Goal: Information Seeking & Learning: Learn about a topic

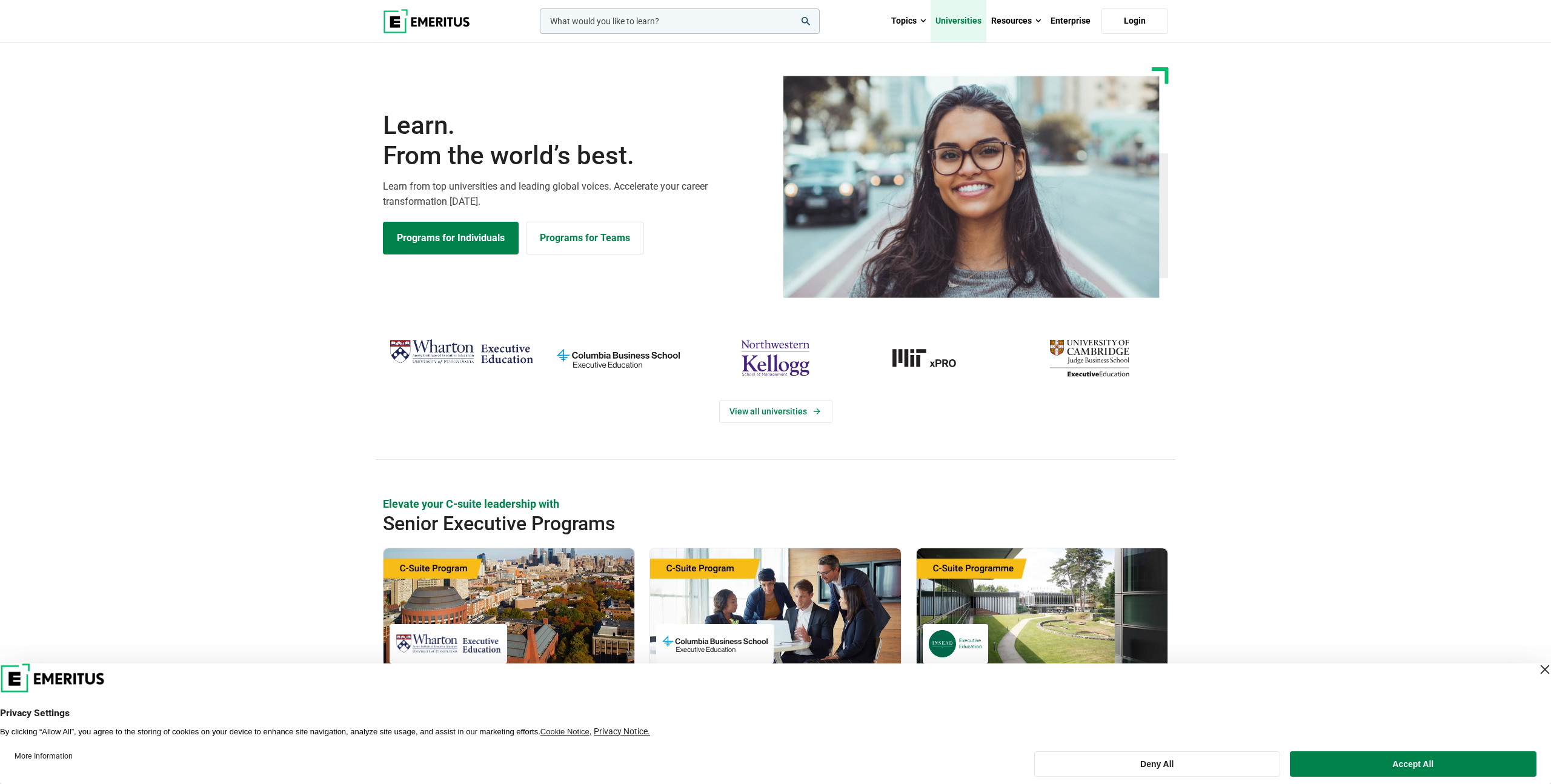
click at [972, 23] on link "Universities" at bounding box center [959, 21] width 55 height 42
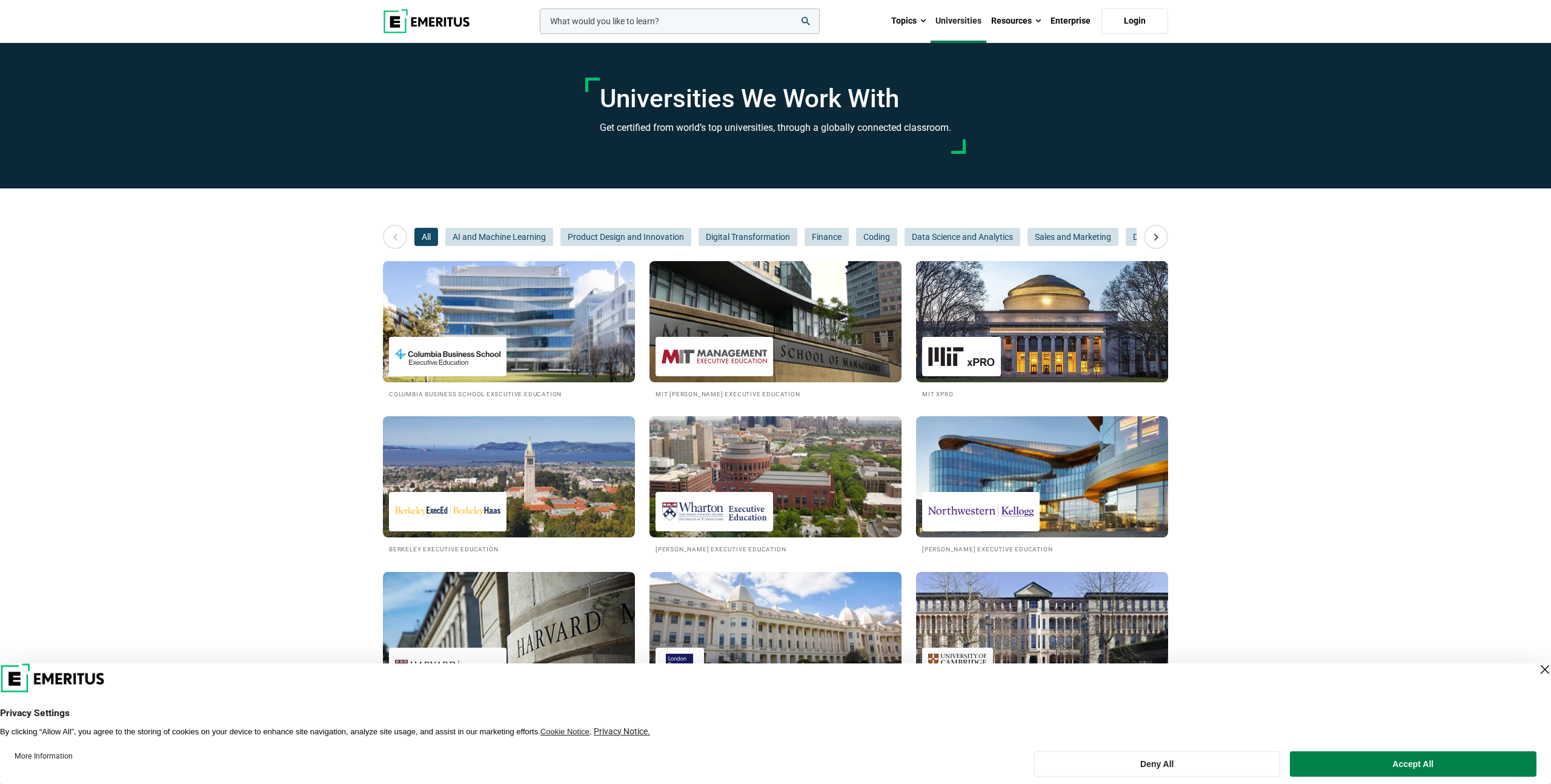
click at [694, 13] on input "woocommerce-product-search-field-0" at bounding box center [679, 21] width 279 height 26
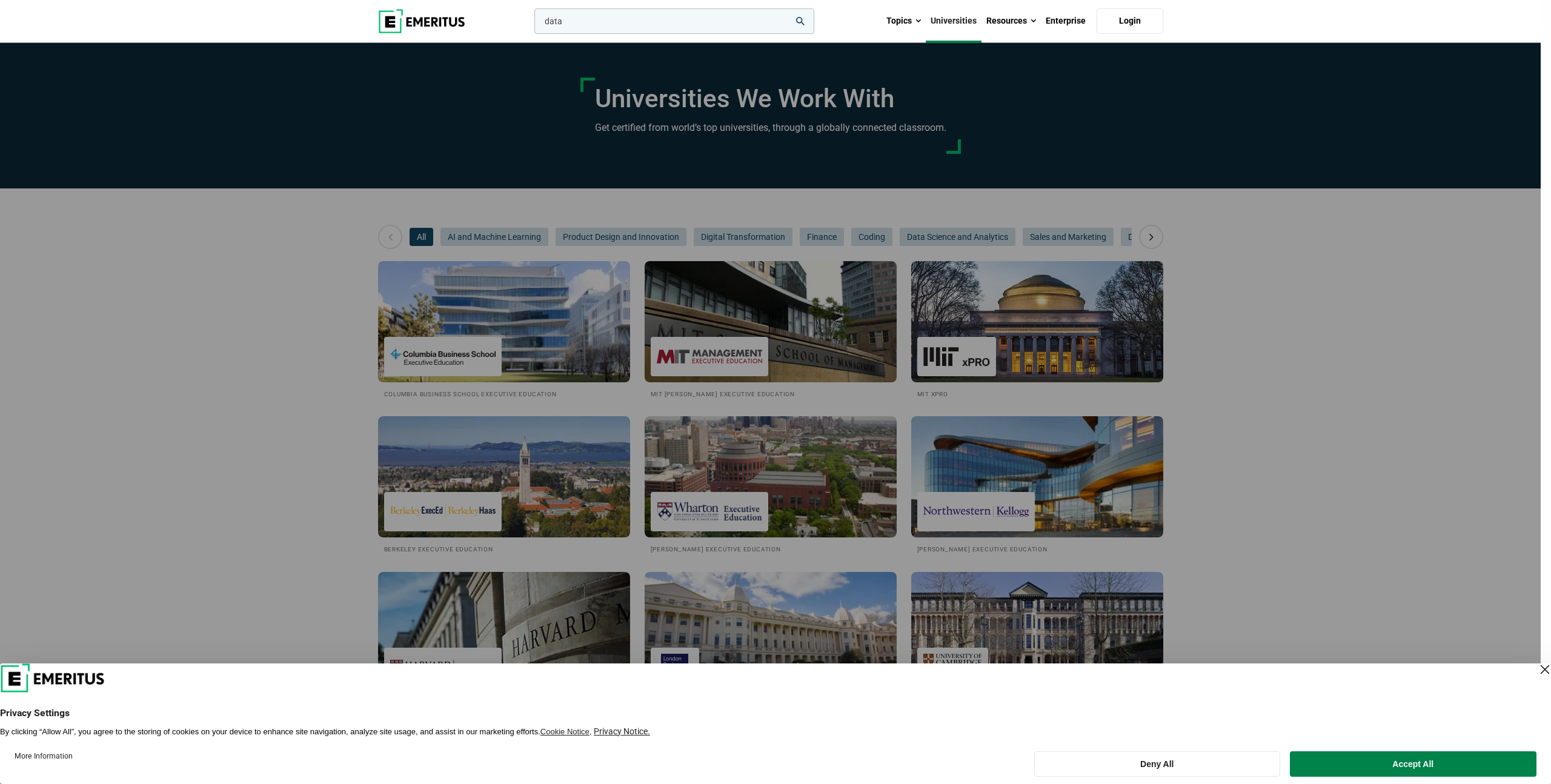
type input "data"
click at [532, 24] on button "search" at bounding box center [532, 24] width 0 height 0
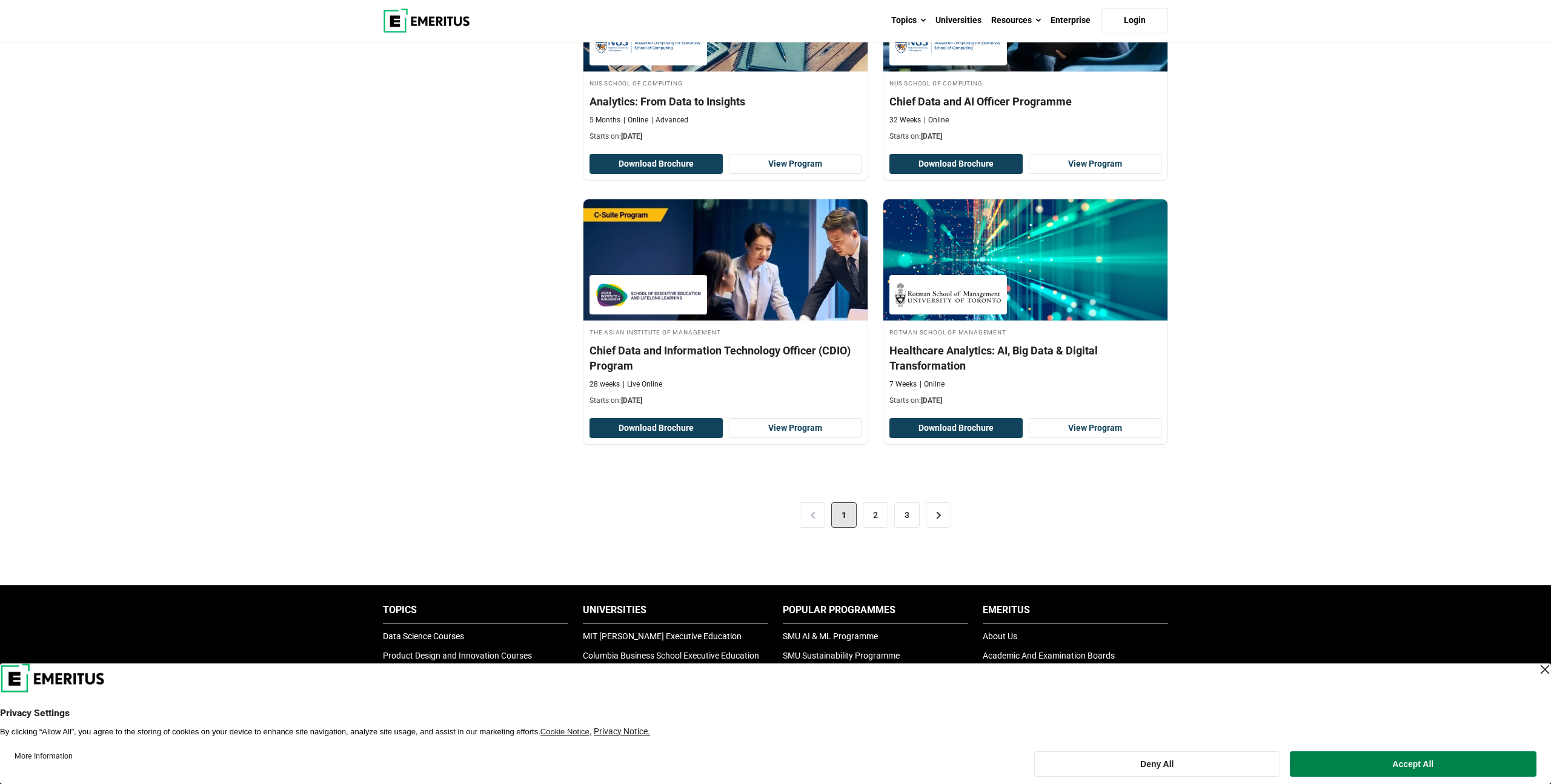
scroll to position [2360, 0]
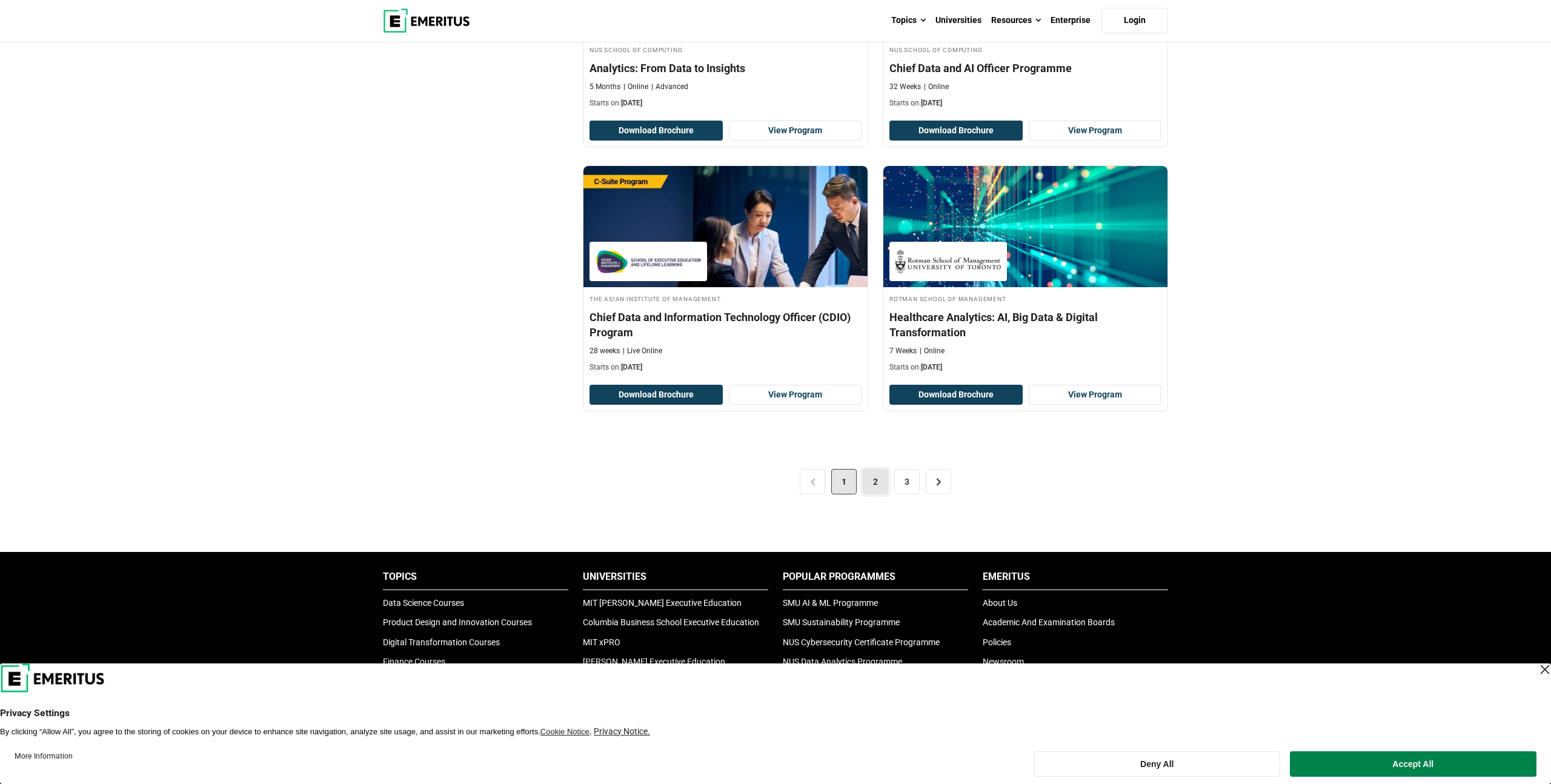
click at [877, 471] on link "2" at bounding box center [876, 482] width 26 height 26
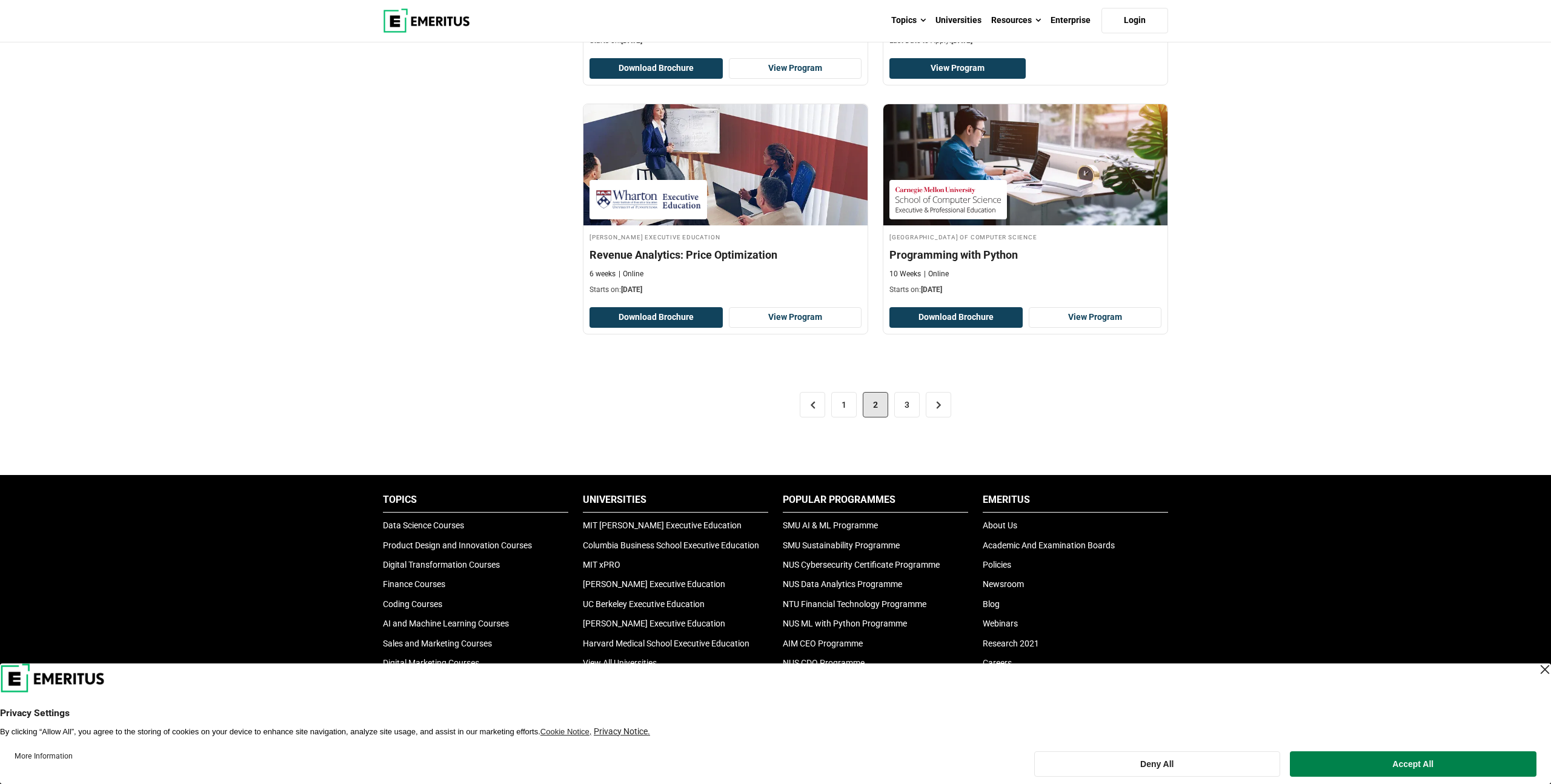
scroll to position [2330, 0]
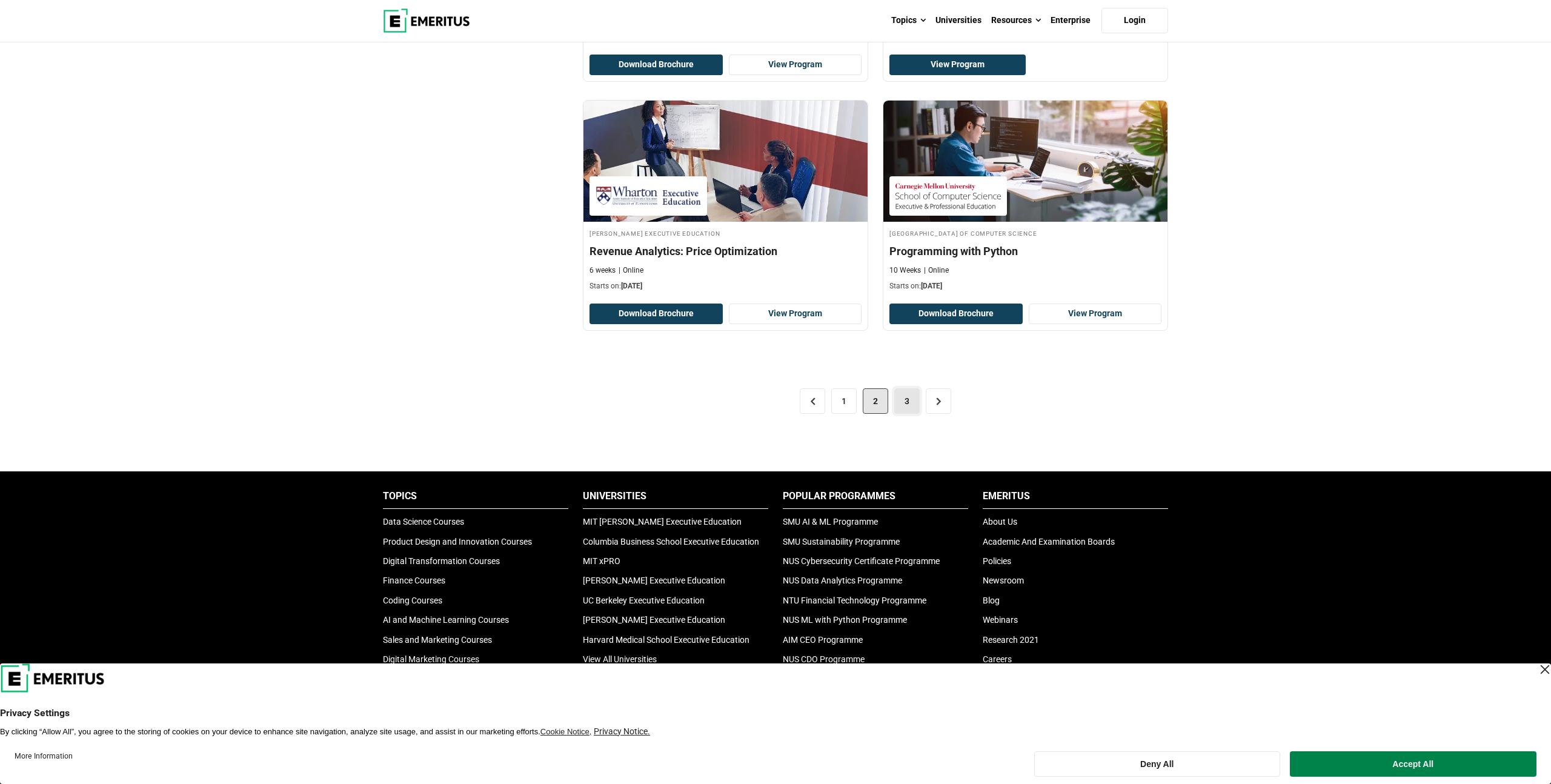
click at [901, 392] on link "3" at bounding box center [907, 401] width 26 height 26
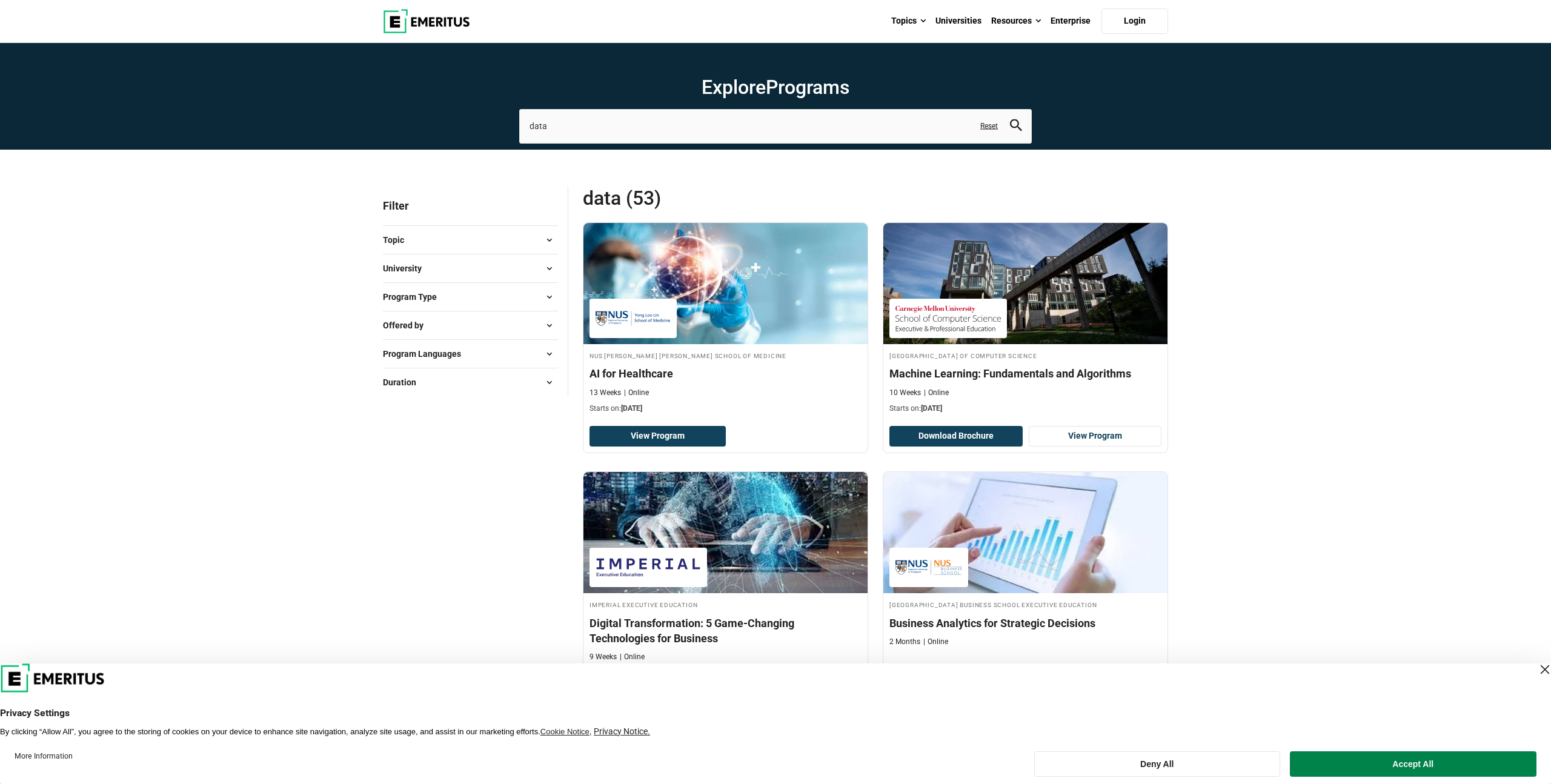
click at [543, 299] on span at bounding box center [548, 297] width 18 height 18
click at [484, 326] on link "Certificate Programs" at bounding box center [452, 328] width 102 height 13
checkbox input "true"
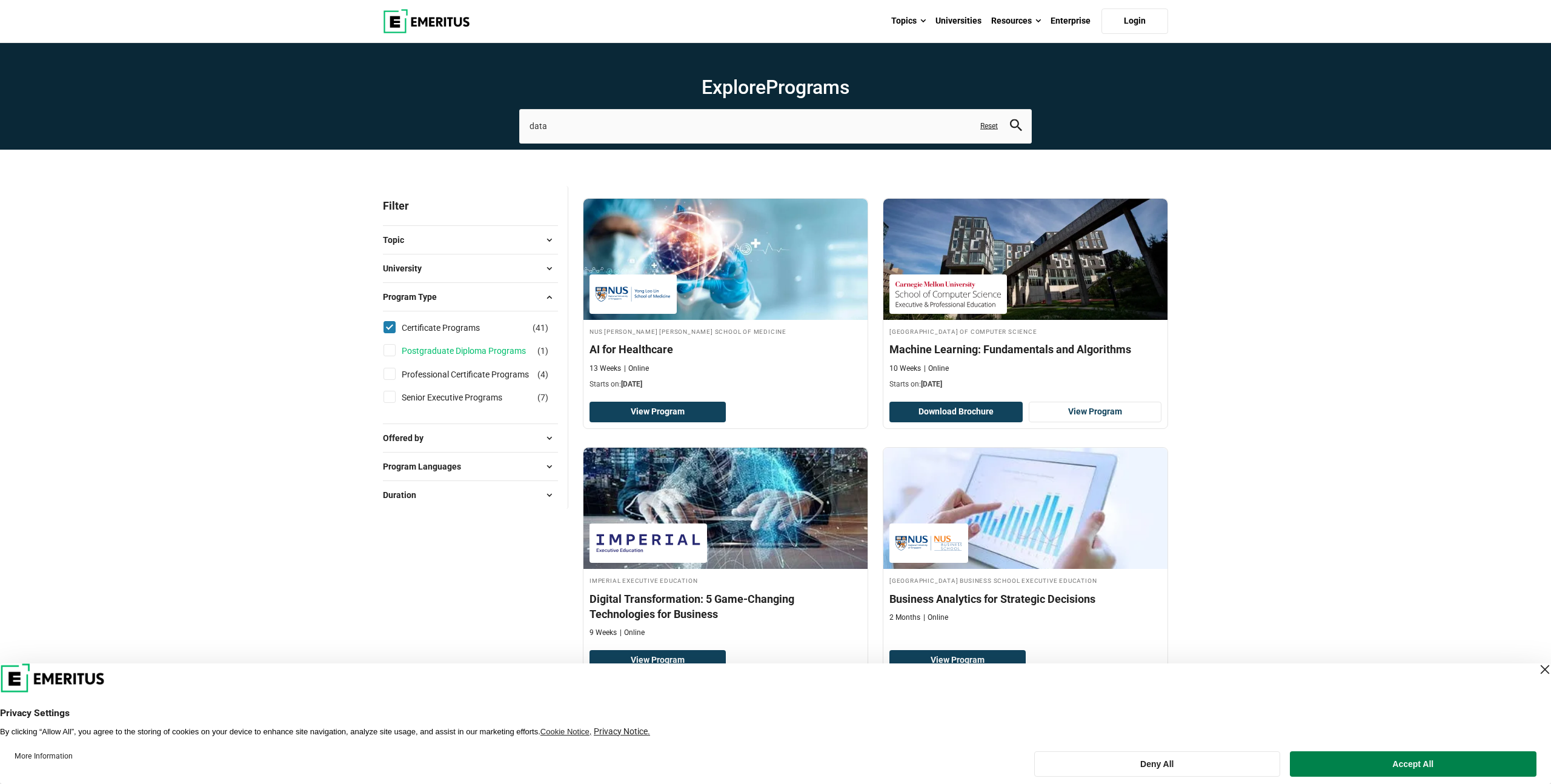
click at [479, 344] on link "Postgraduate Diploma Programs" at bounding box center [476, 351] width 149 height 13
checkbox input "true"
click at [478, 375] on link "Professional Certificate Programs" at bounding box center [477, 375] width 152 height 13
checkbox input "true"
click at [476, 402] on link "Senior Executive Programs" at bounding box center [464, 398] width 125 height 13
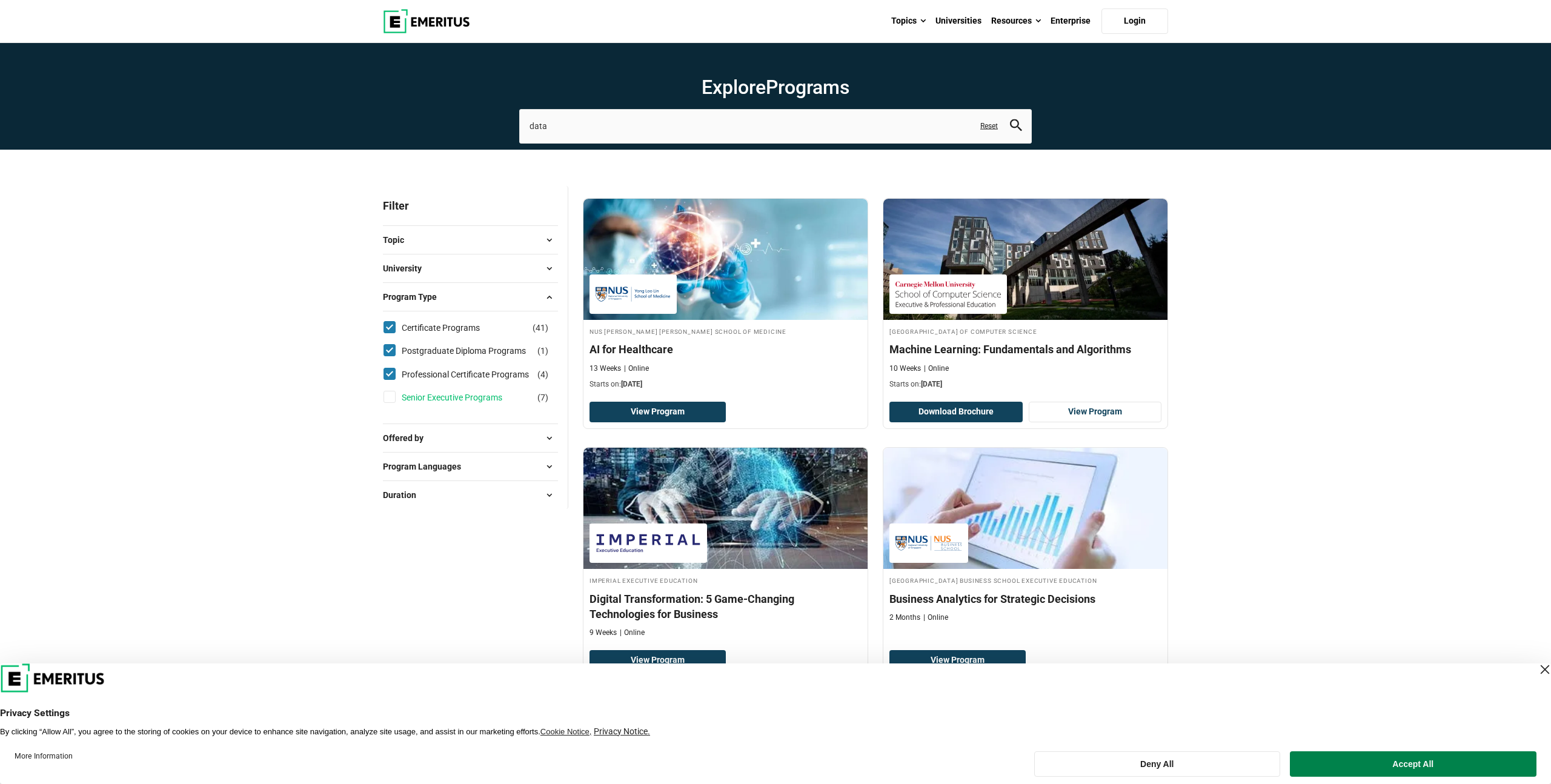
checkbox input "true"
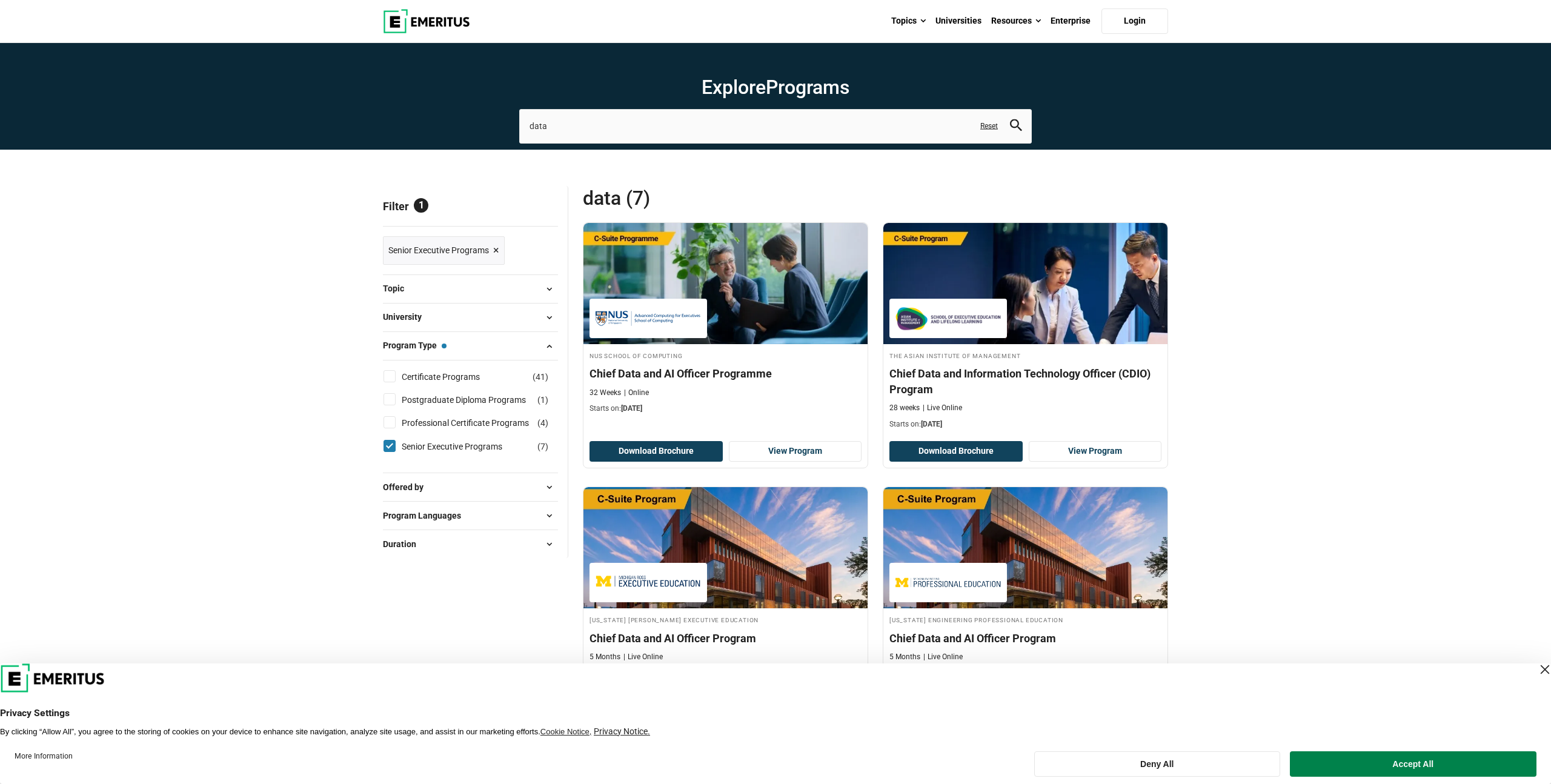
click at [743, 131] on input "data" at bounding box center [775, 126] width 512 height 34
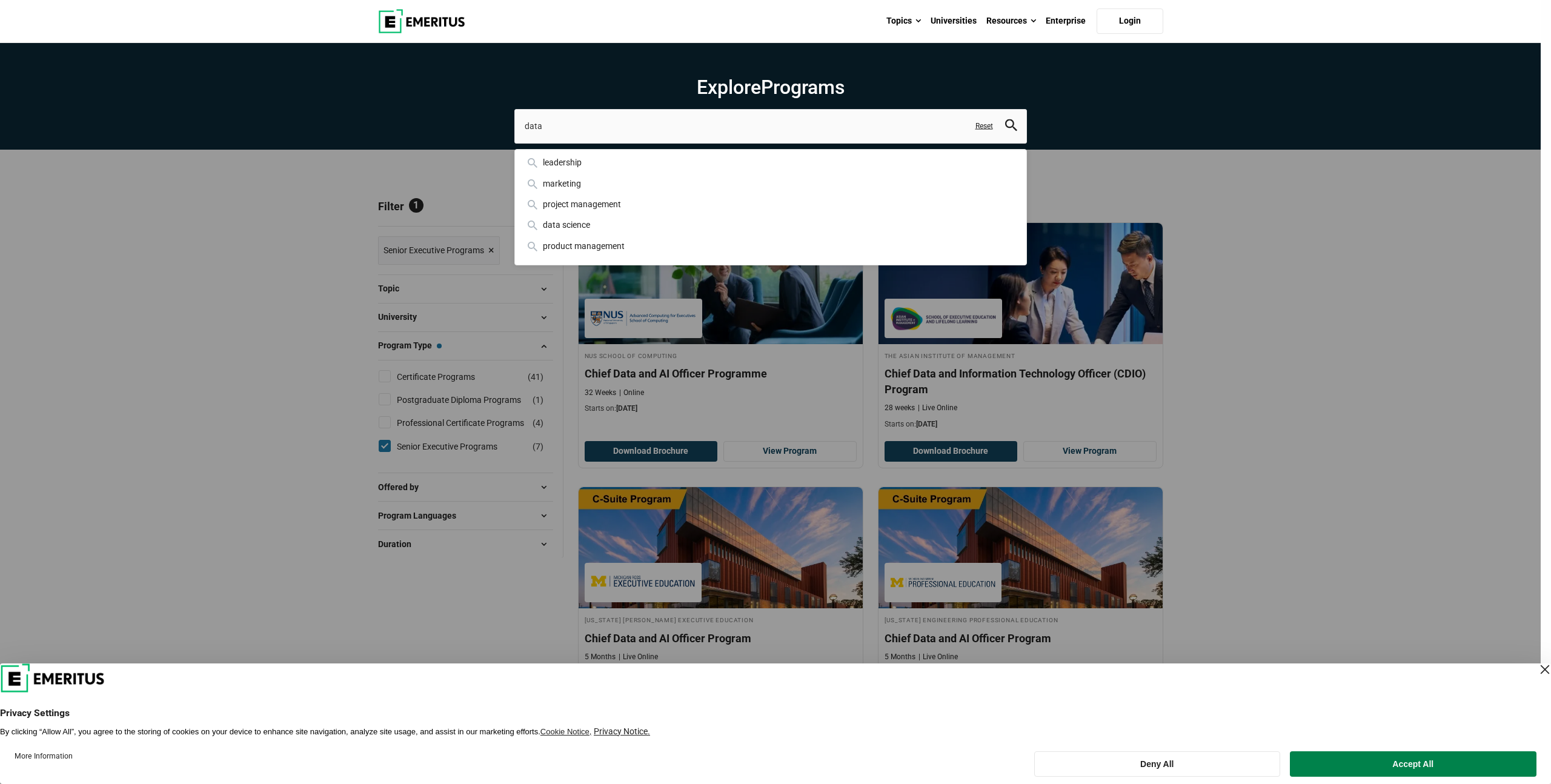
drag, startPoint x: 730, startPoint y: 127, endPoint x: 723, endPoint y: 126, distance: 7.1
click at [723, 126] on input "data" at bounding box center [770, 126] width 512 height 34
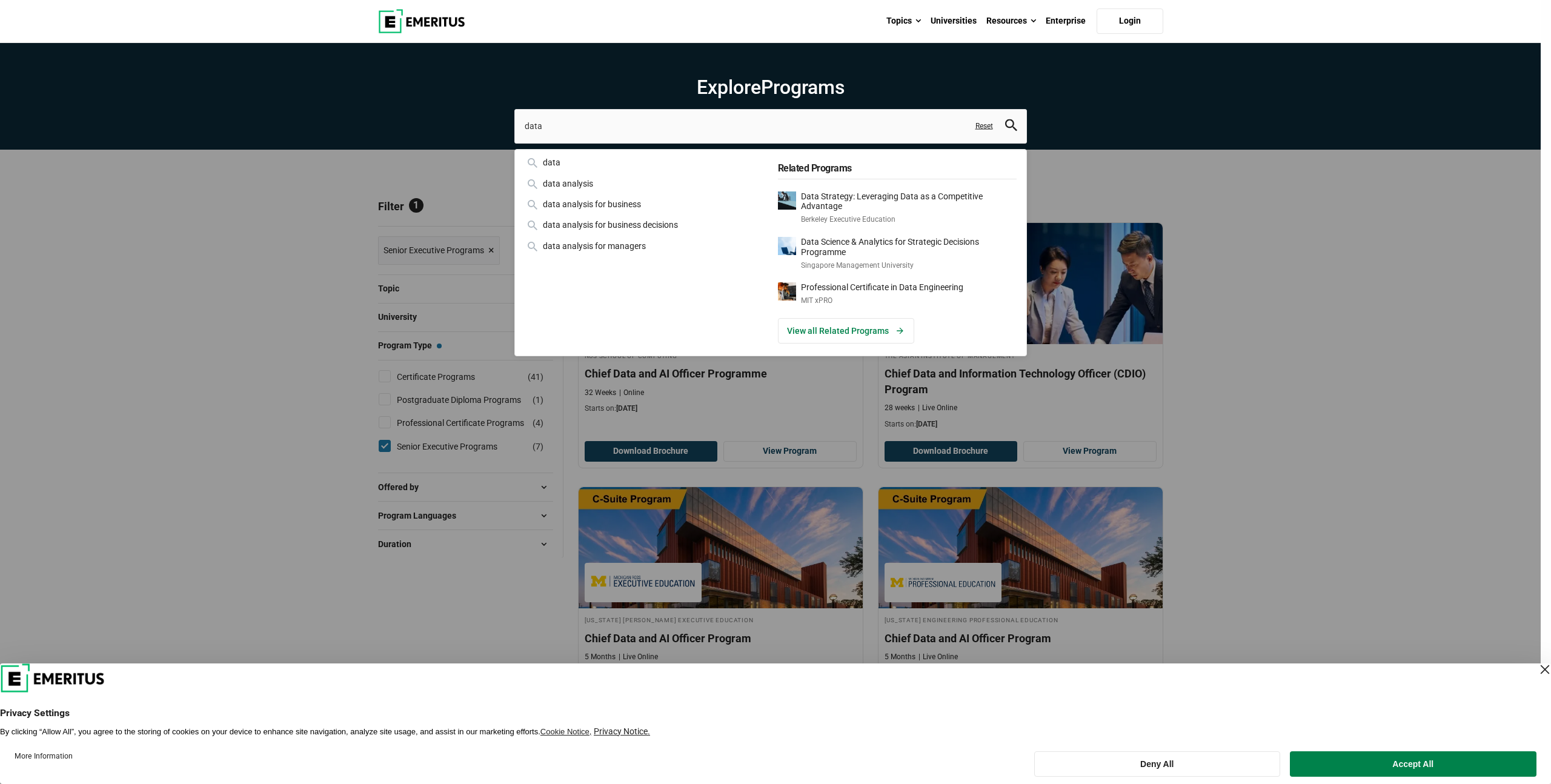
click at [1005, 119] on button "search" at bounding box center [1011, 126] width 12 height 14
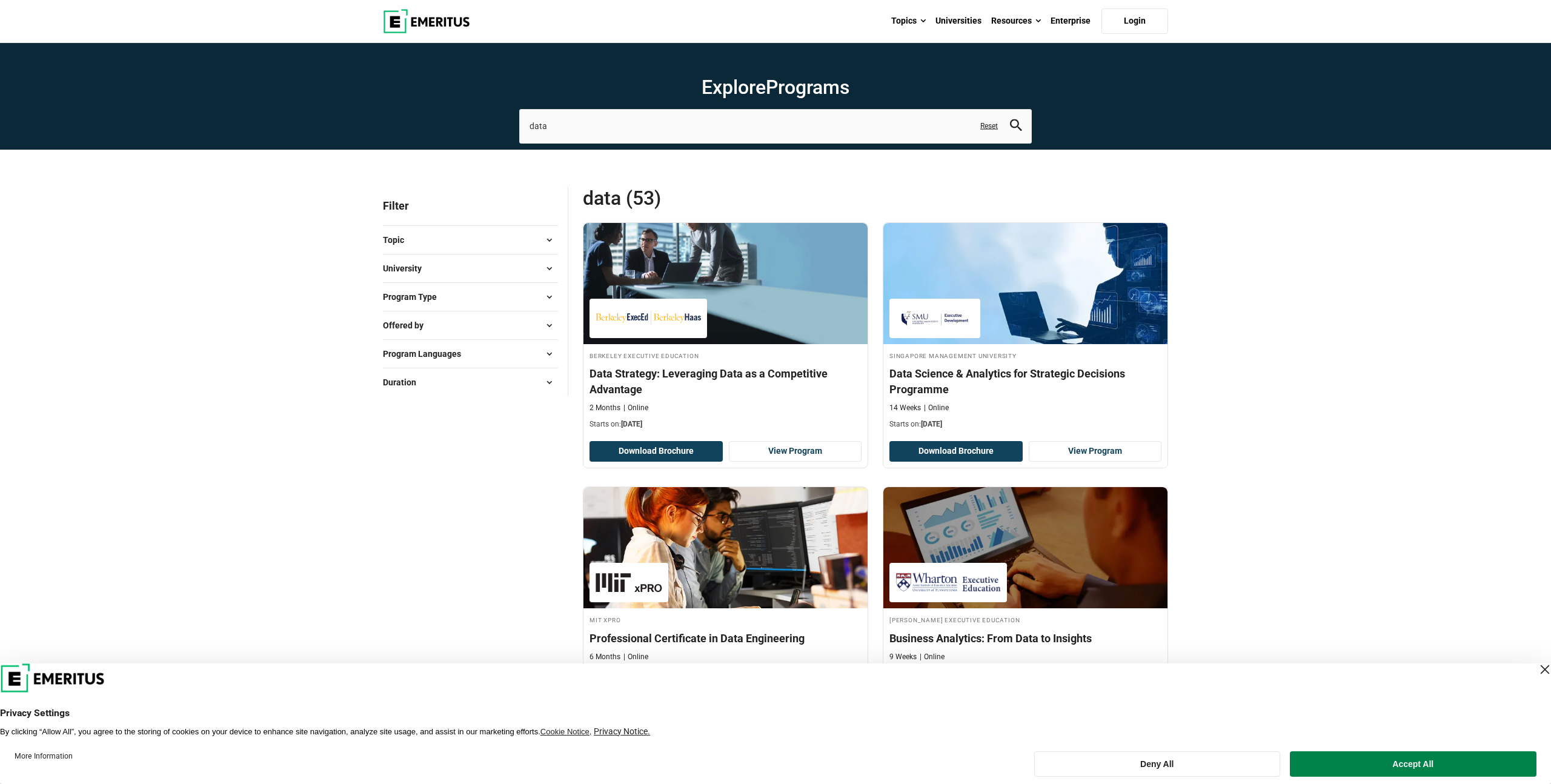
click at [443, 274] on button "University" at bounding box center [470, 268] width 176 height 18
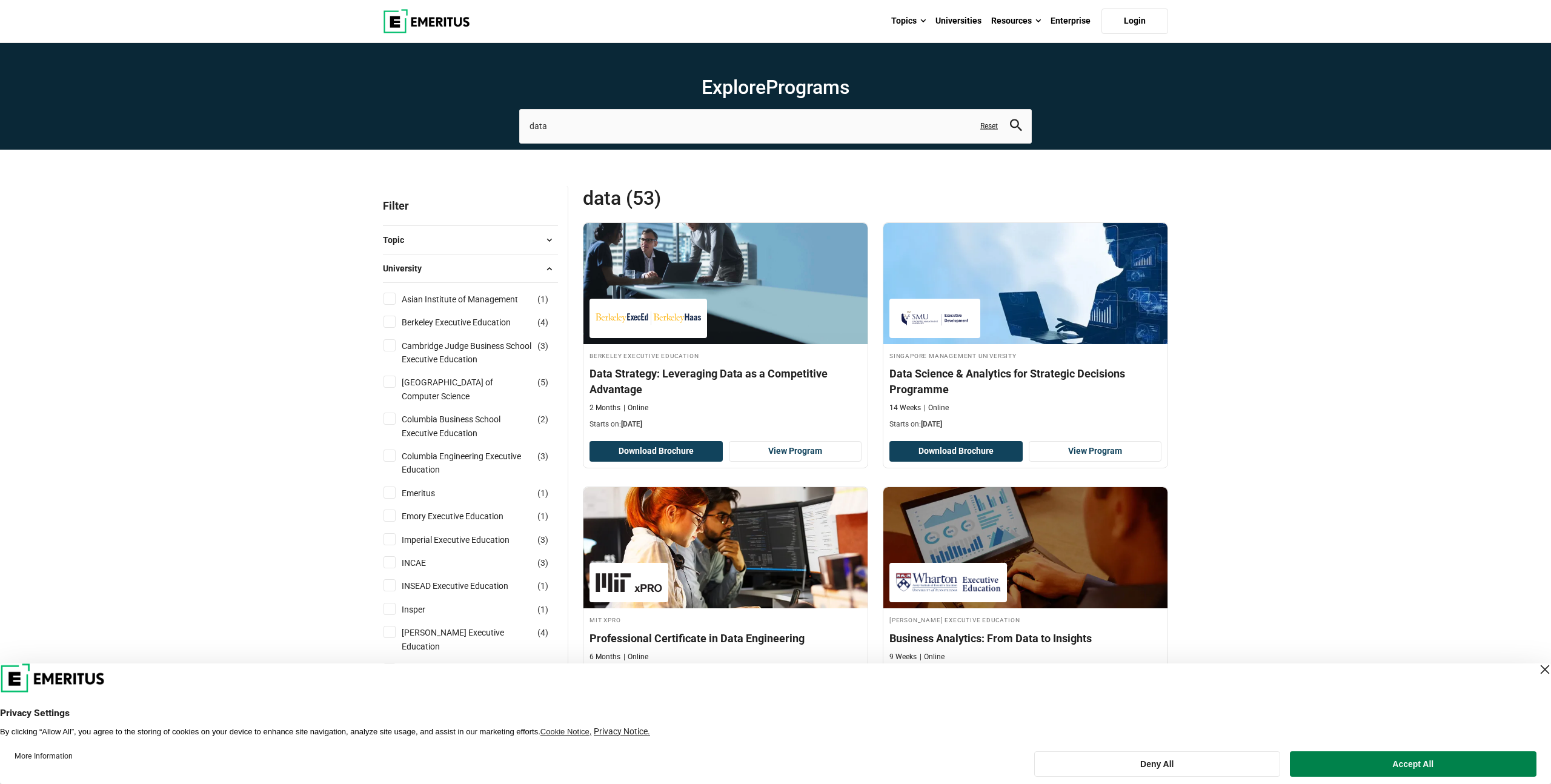
click at [454, 274] on button "University" at bounding box center [470, 268] width 176 height 18
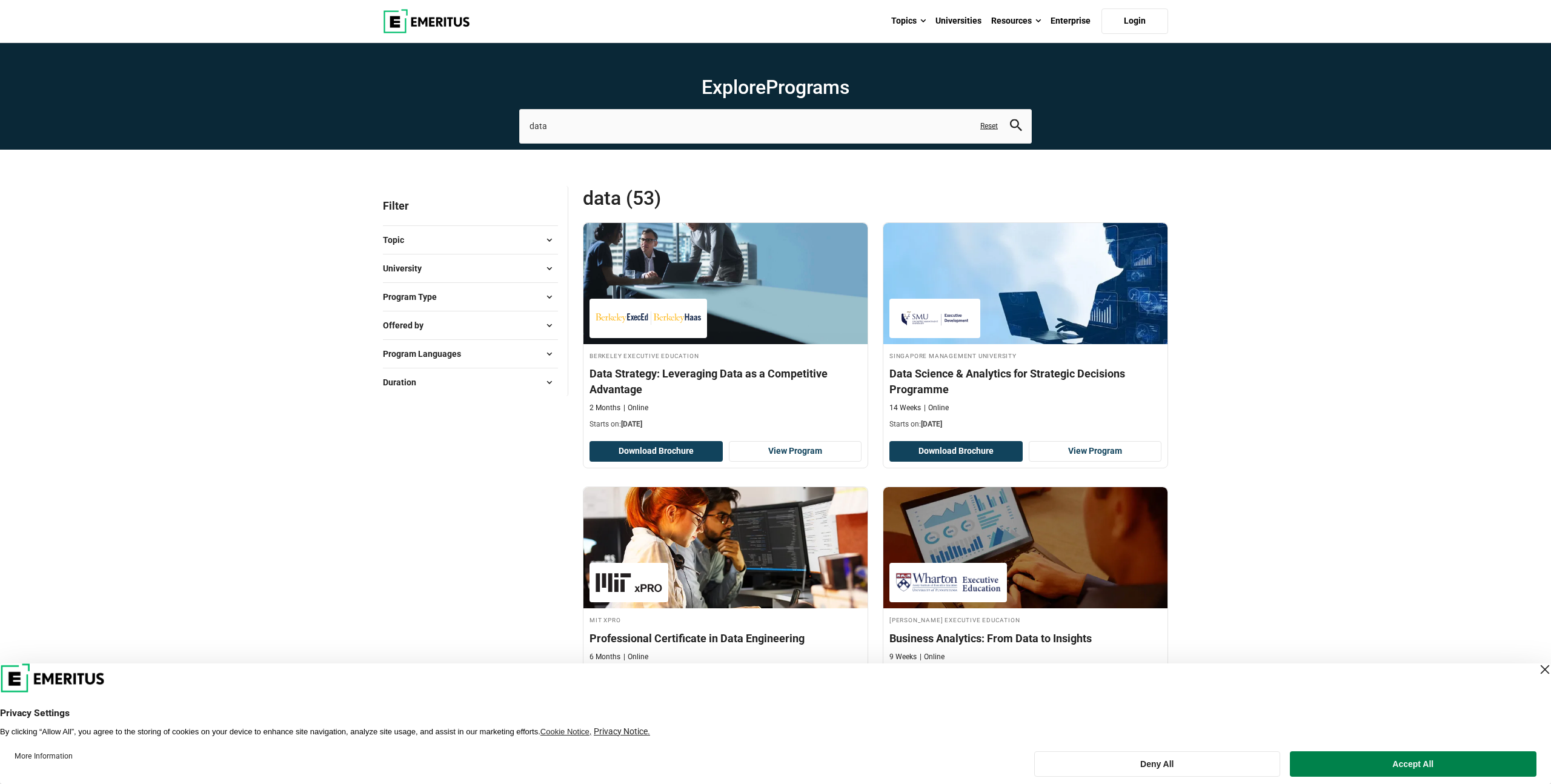
click at [456, 320] on button "Offered by" at bounding box center [470, 325] width 176 height 18
click at [460, 308] on div "Program Type Certificate Programs ( 41 ) Postgraduate Diploma Programs ( 1 ) Pr…" at bounding box center [470, 297] width 176 height 29
click at [464, 299] on button "Program Type" at bounding box center [470, 297] width 176 height 18
click at [457, 249] on div "Topic AI and Machine Learning ( 10 ) Business Analytics ( 9 ) Business Manageme…" at bounding box center [470, 239] width 176 height 29
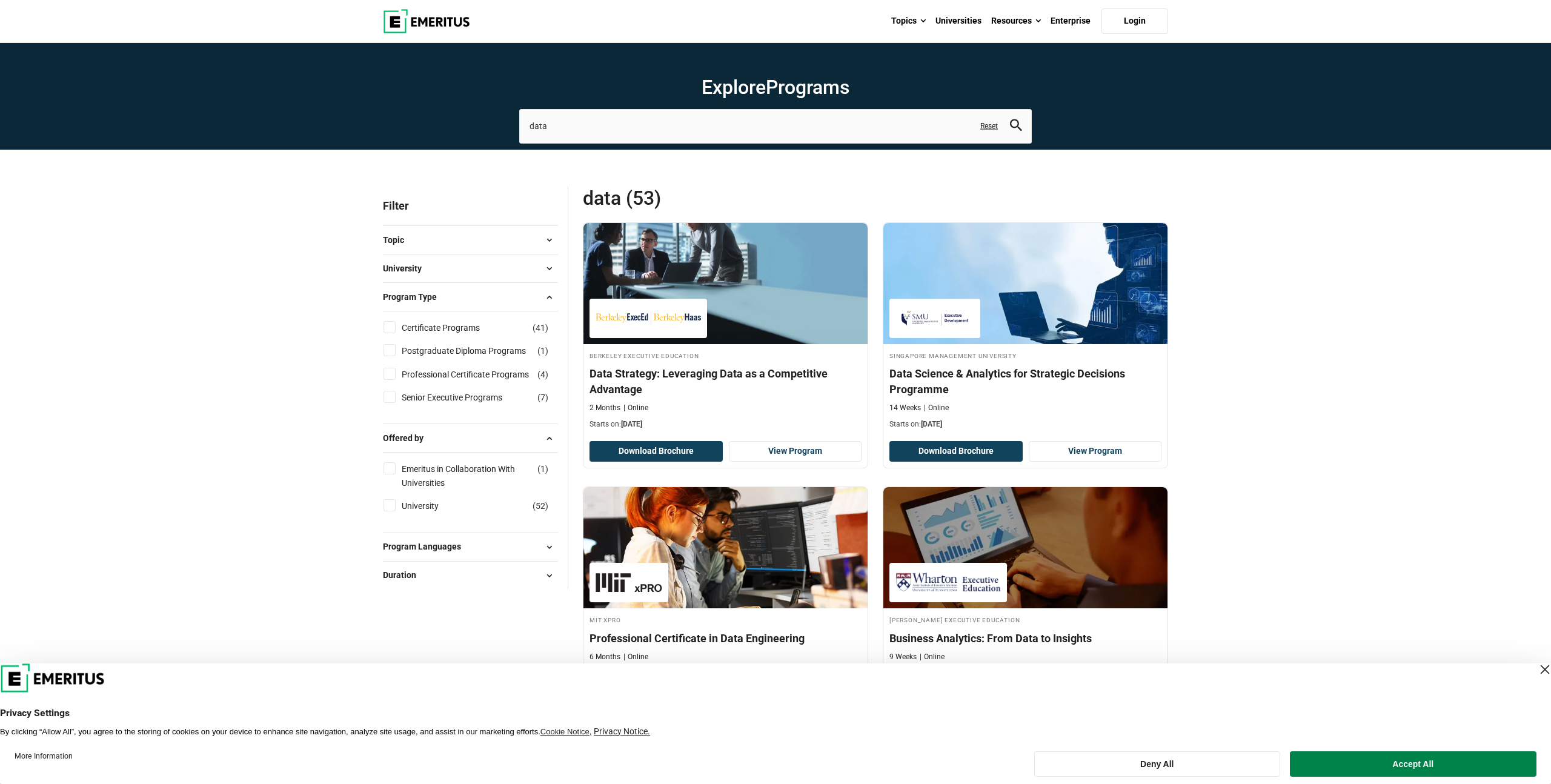
click at [458, 241] on button "Topic" at bounding box center [470, 239] width 176 height 18
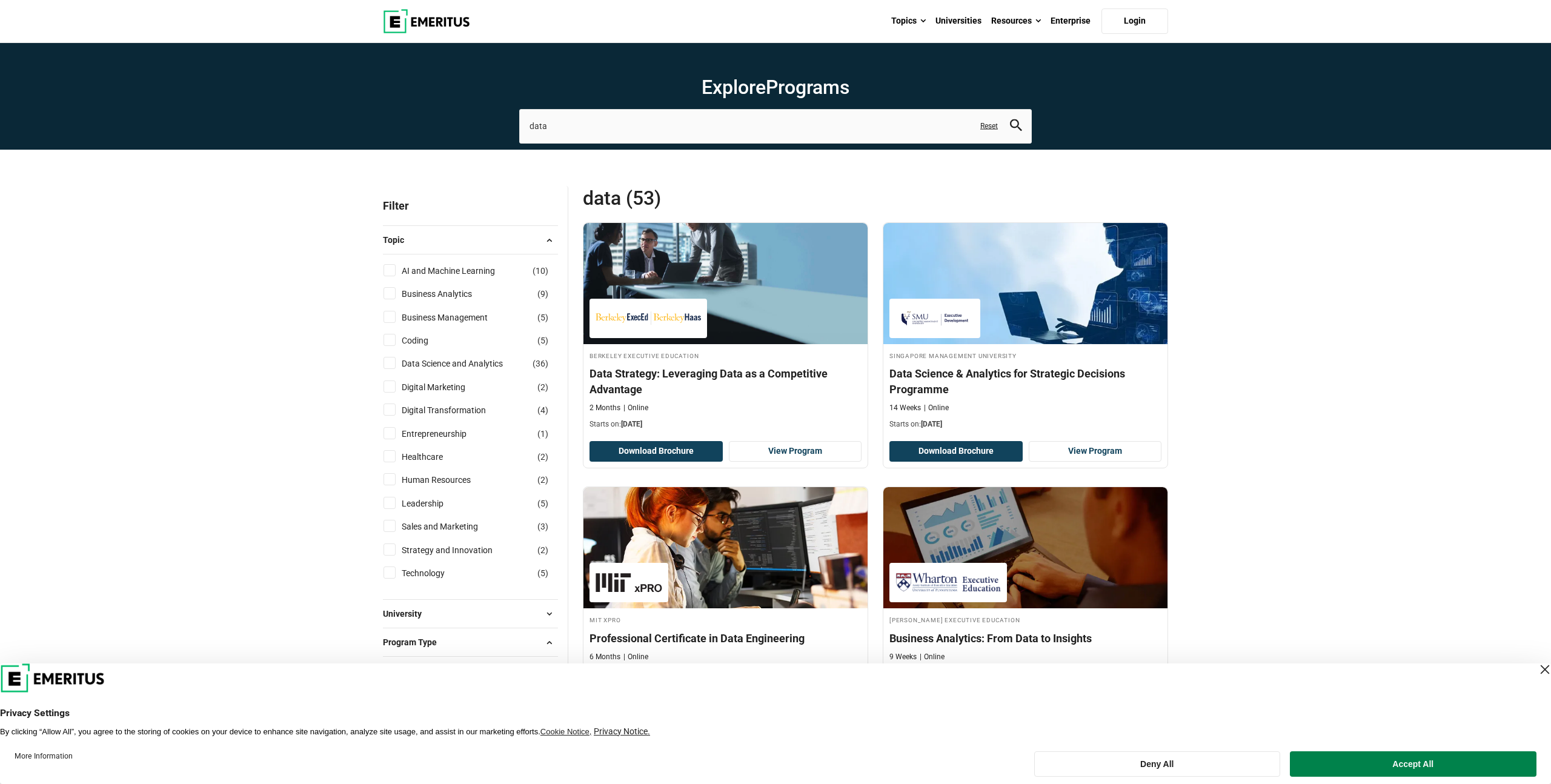
drag, startPoint x: 449, startPoint y: 244, endPoint x: 452, endPoint y: 268, distance: 24.2
click at [449, 244] on button "Topic" at bounding box center [470, 239] width 176 height 18
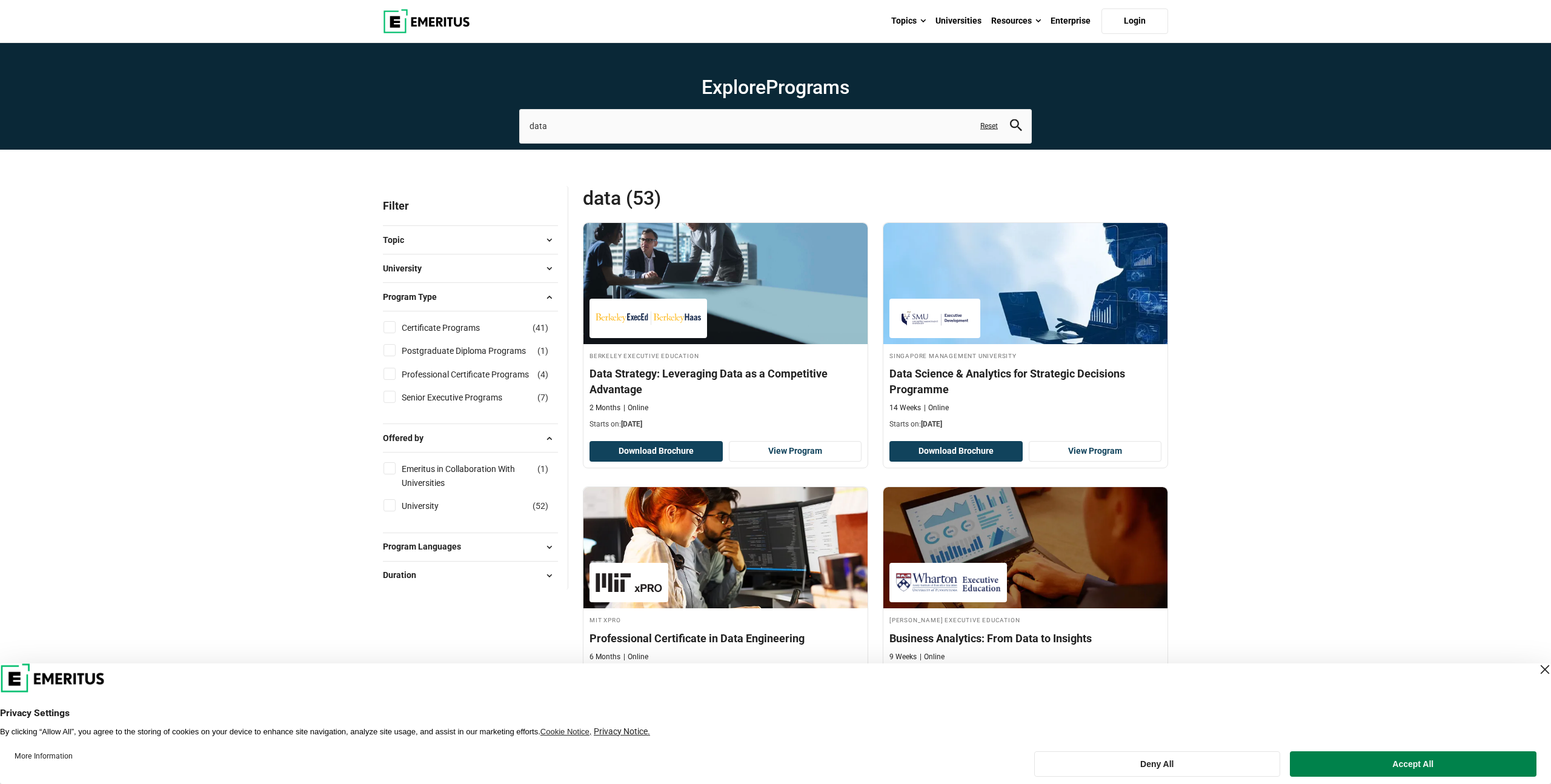
click at [451, 272] on button "University" at bounding box center [470, 268] width 176 height 18
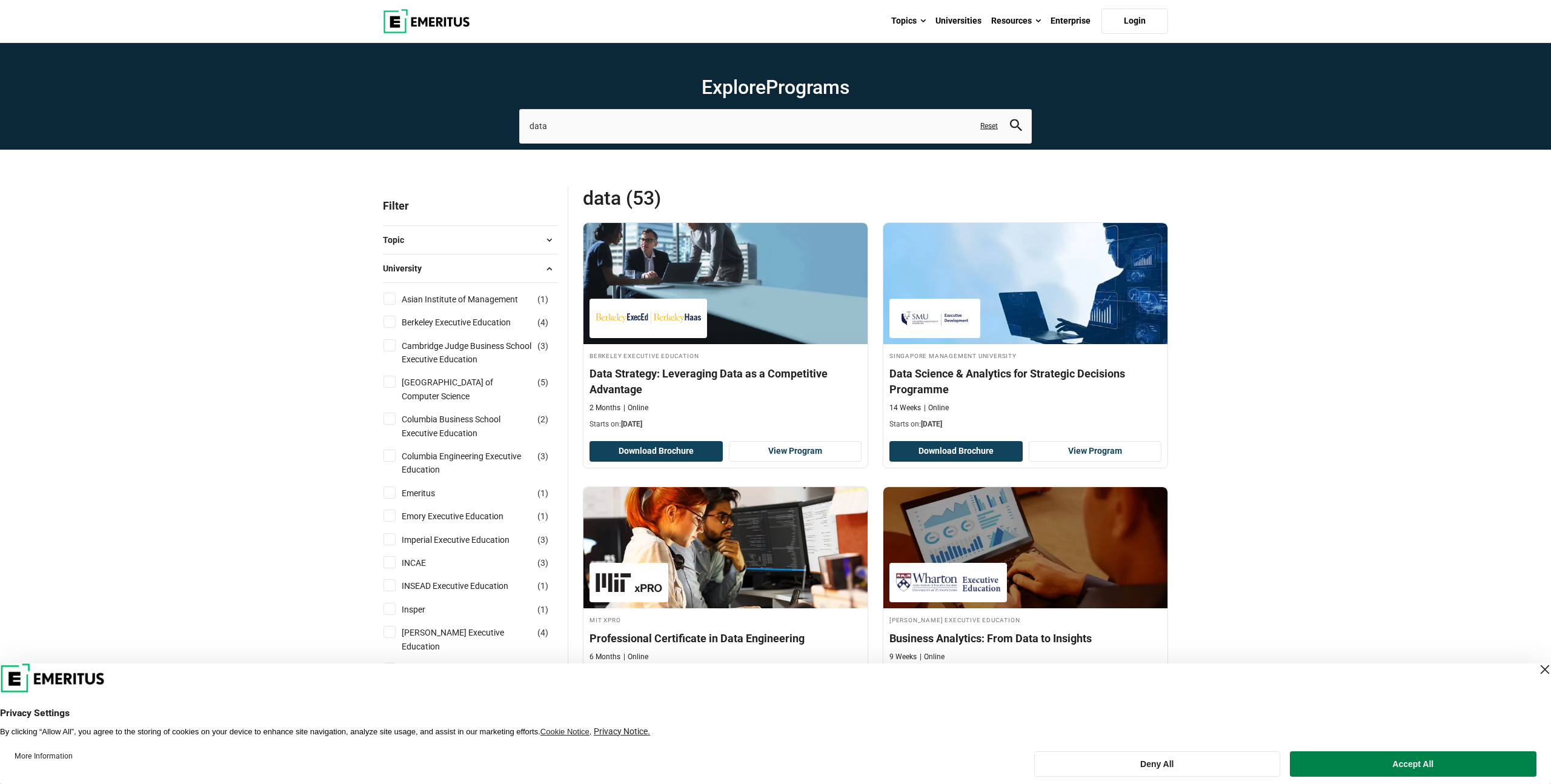
click at [452, 271] on button "University" at bounding box center [470, 268] width 176 height 18
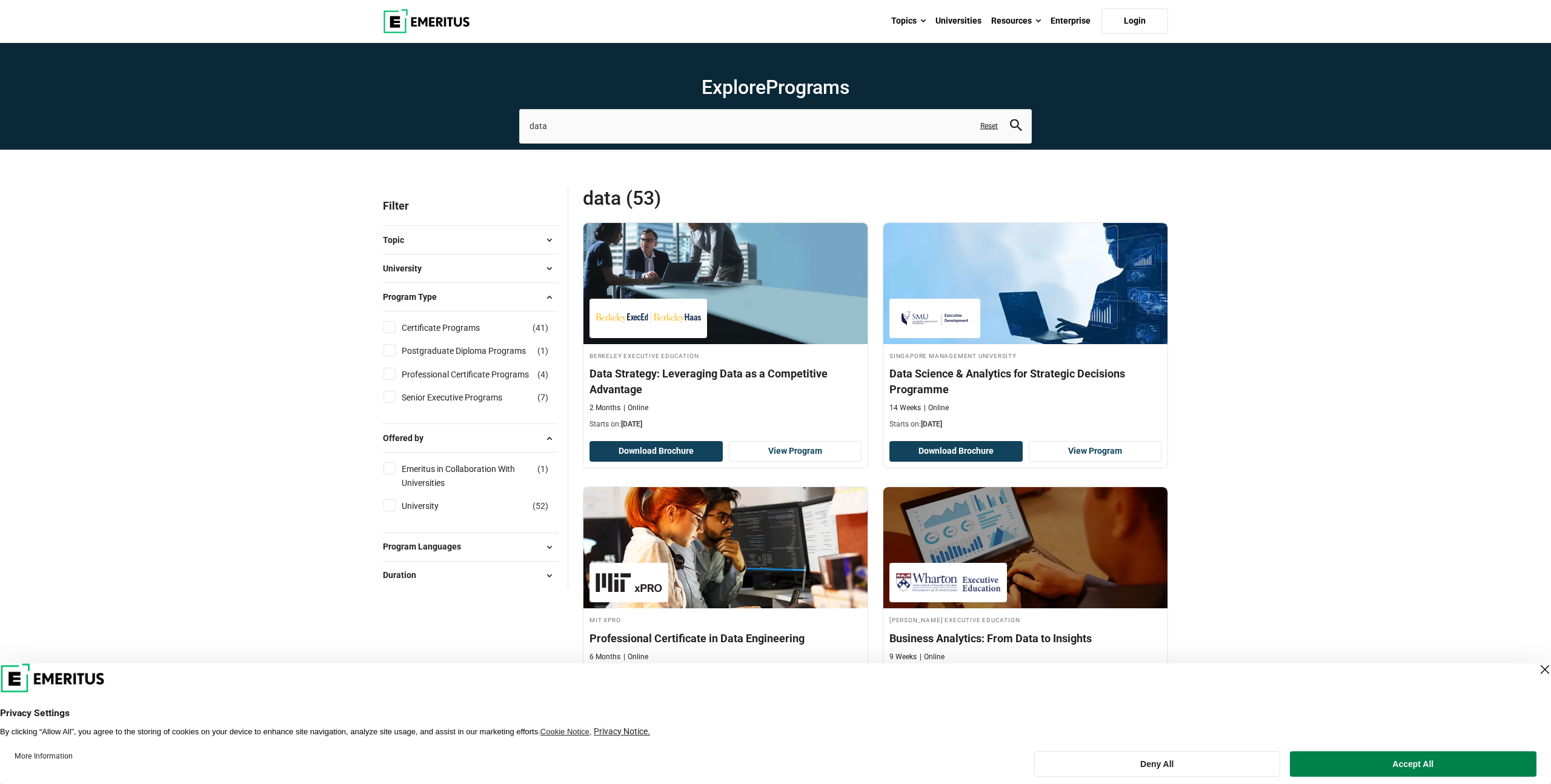
click at [507, 549] on button "Program Languages" at bounding box center [470, 547] width 176 height 18
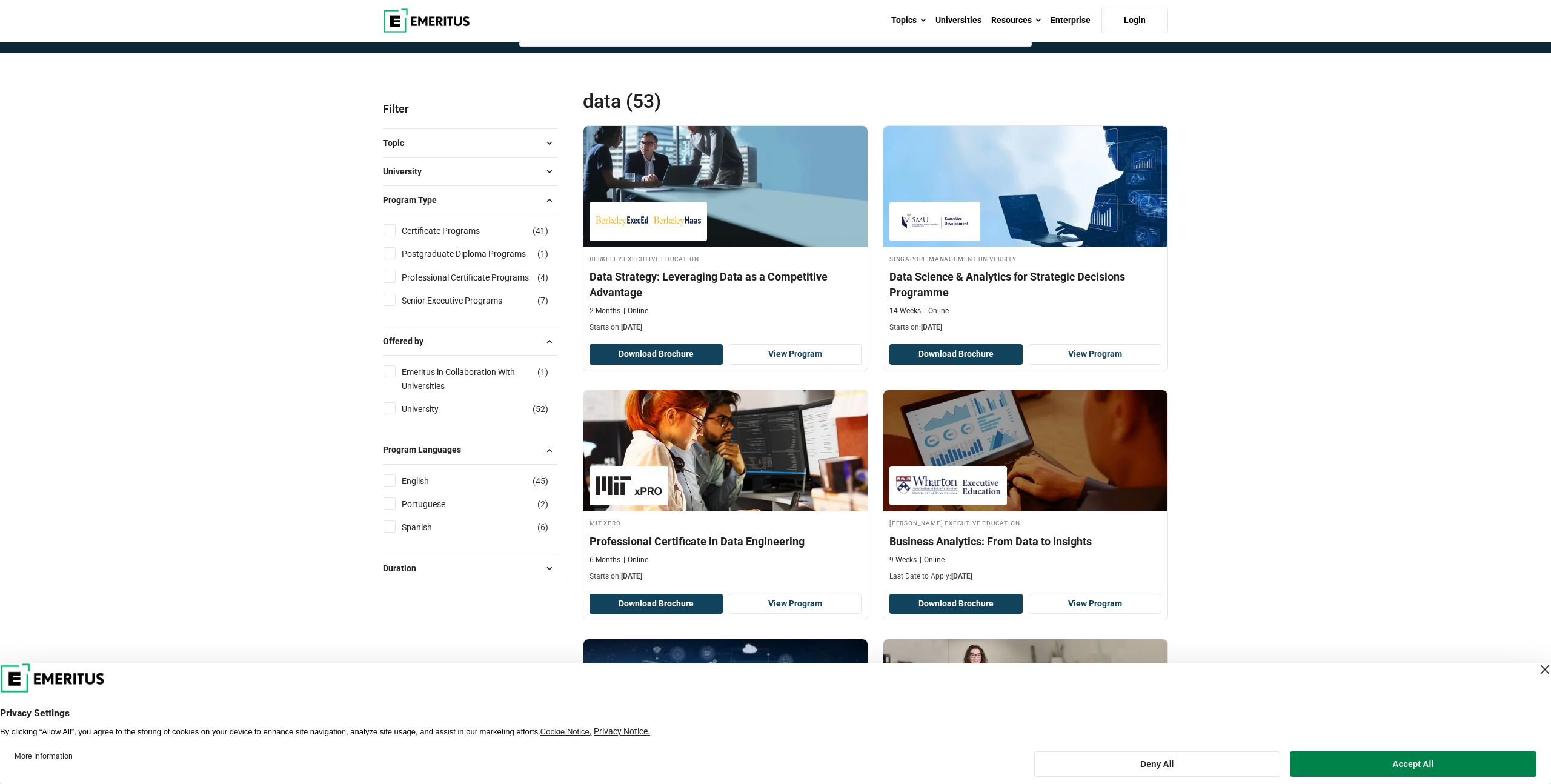
click at [477, 486] on div "English ( 45 )" at bounding box center [470, 481] width 176 height 13
drag, startPoint x: 445, startPoint y: 481, endPoint x: 410, endPoint y: 477, distance: 35.2
click at [445, 481] on link "English" at bounding box center [427, 481] width 52 height 13
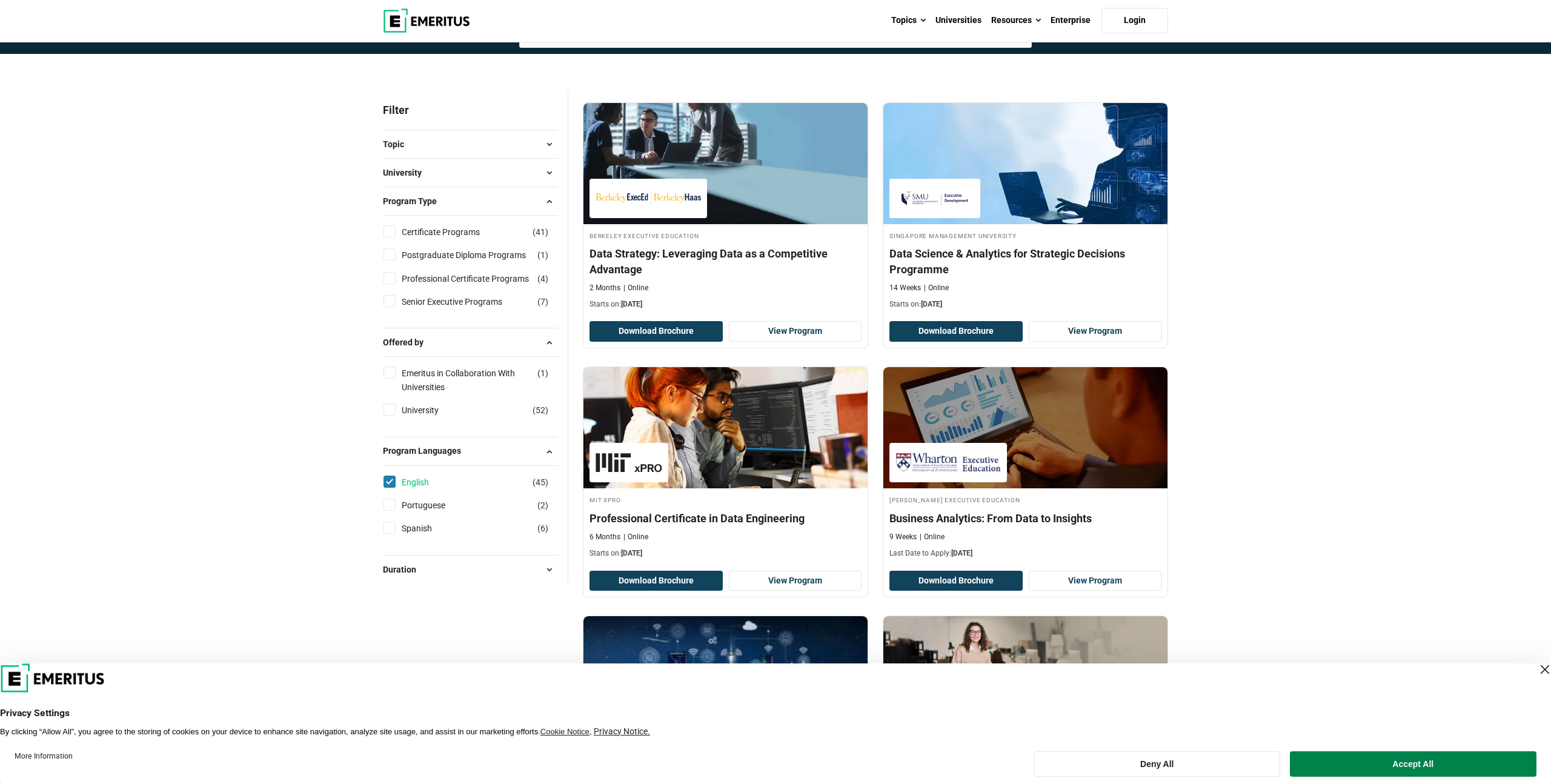
click at [410, 477] on link "English" at bounding box center [427, 483] width 52 height 13
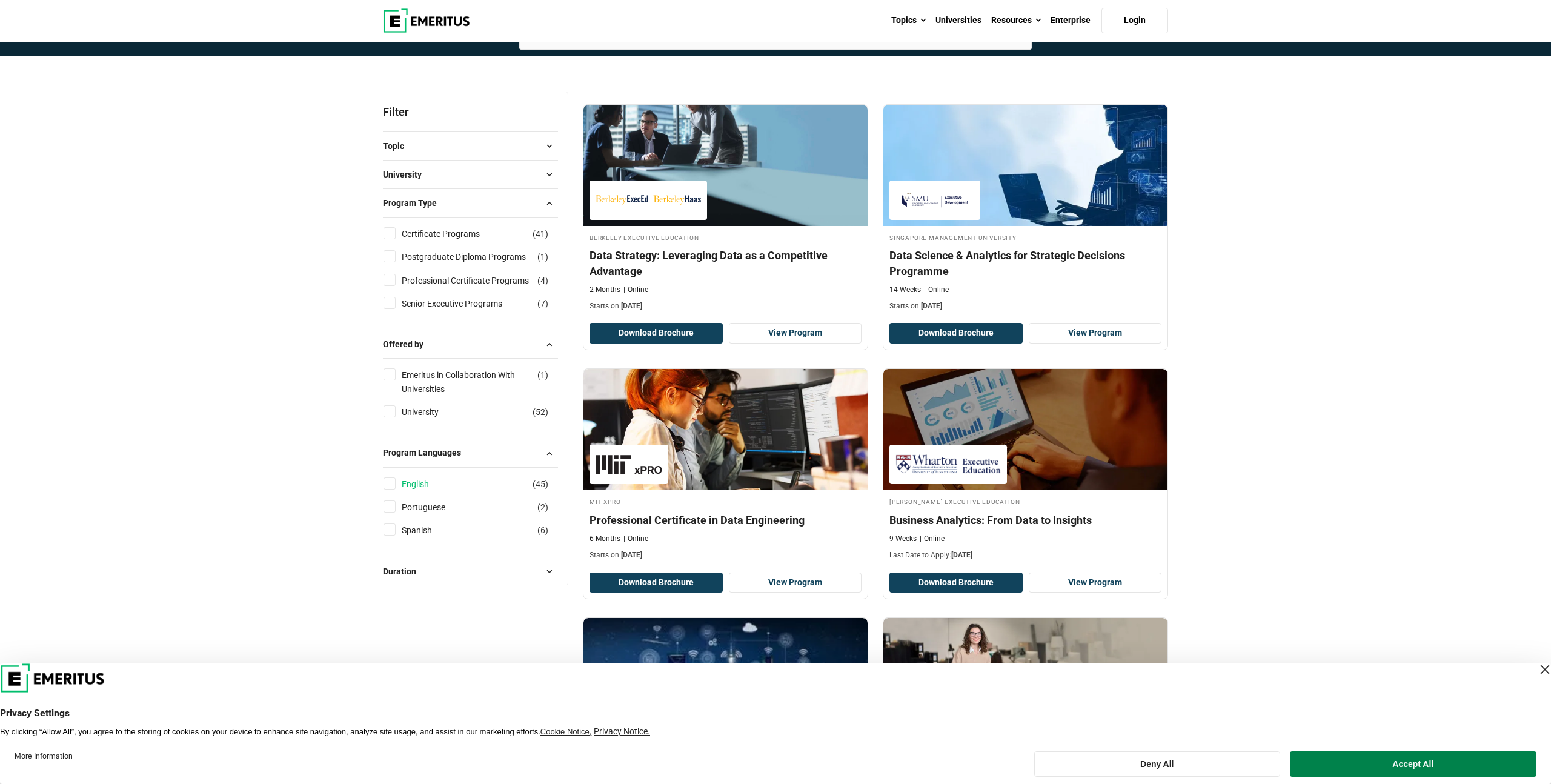
scroll to position [93, 0]
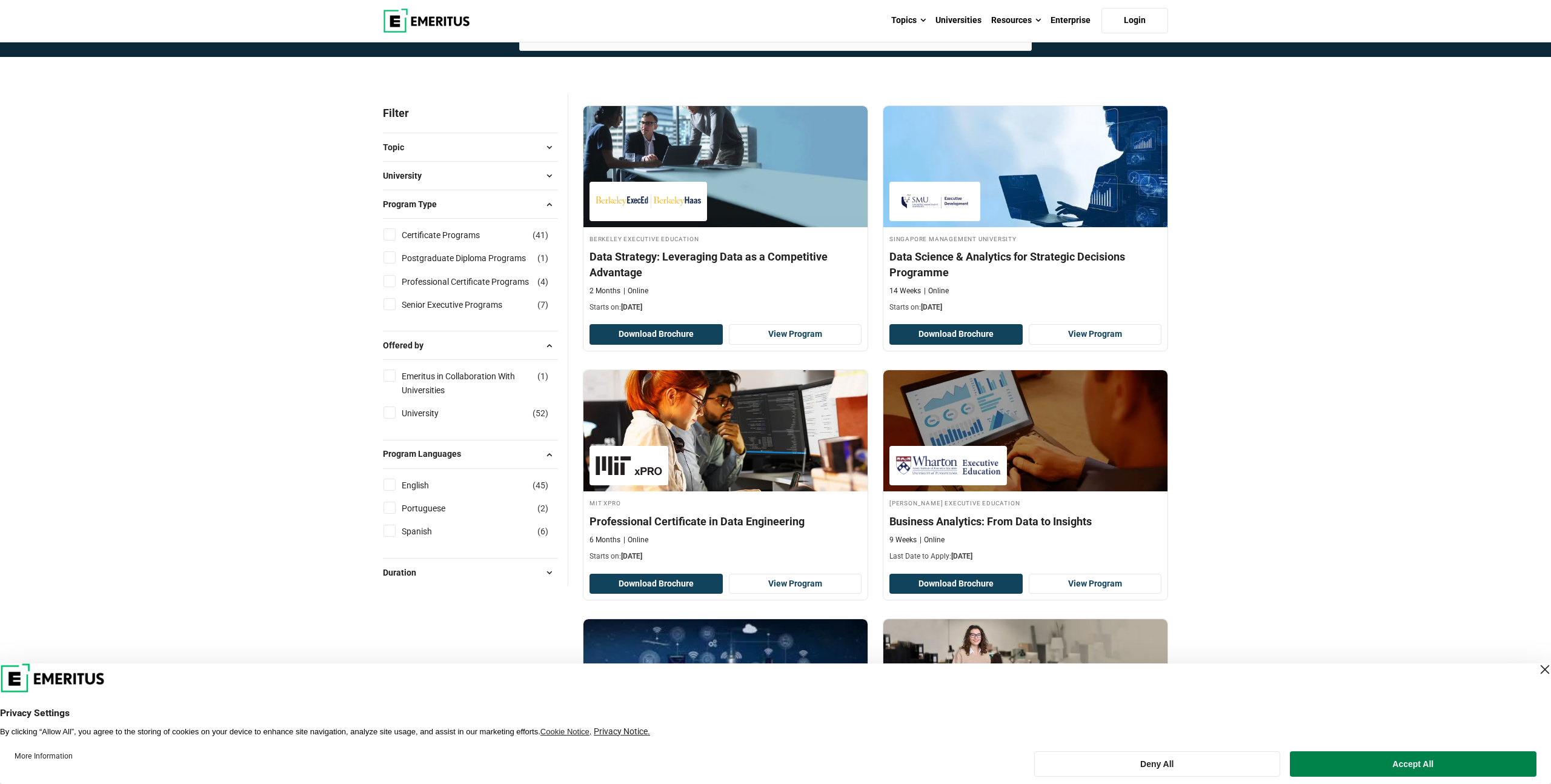
click at [398, 483] on label "English ( 45 )" at bounding box center [425, 485] width 58 height 13
click at [396, 483] on input "English ( 45 )" at bounding box center [389, 485] width 12 height 12
checkbox input "true"
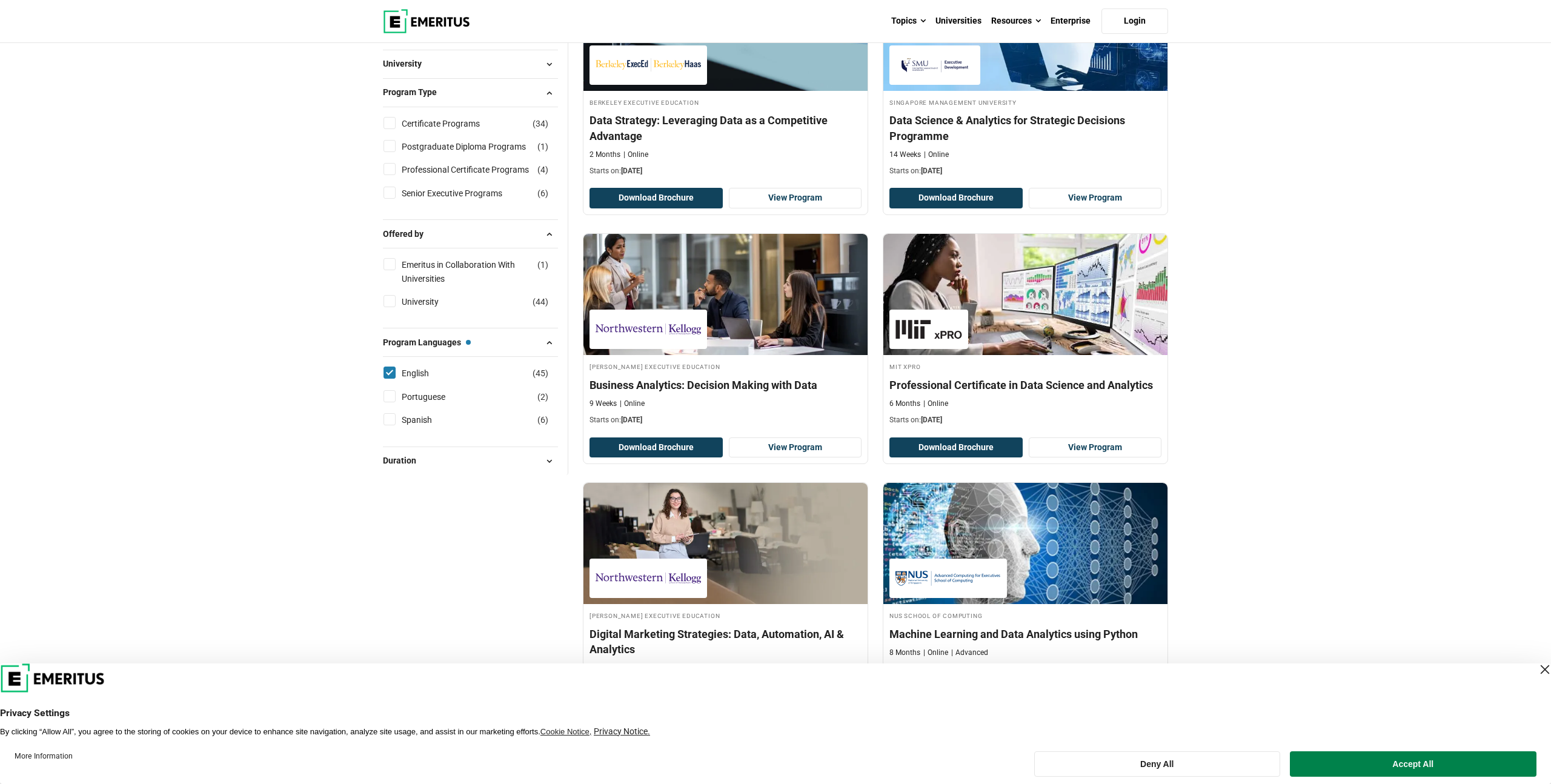
scroll to position [394, 0]
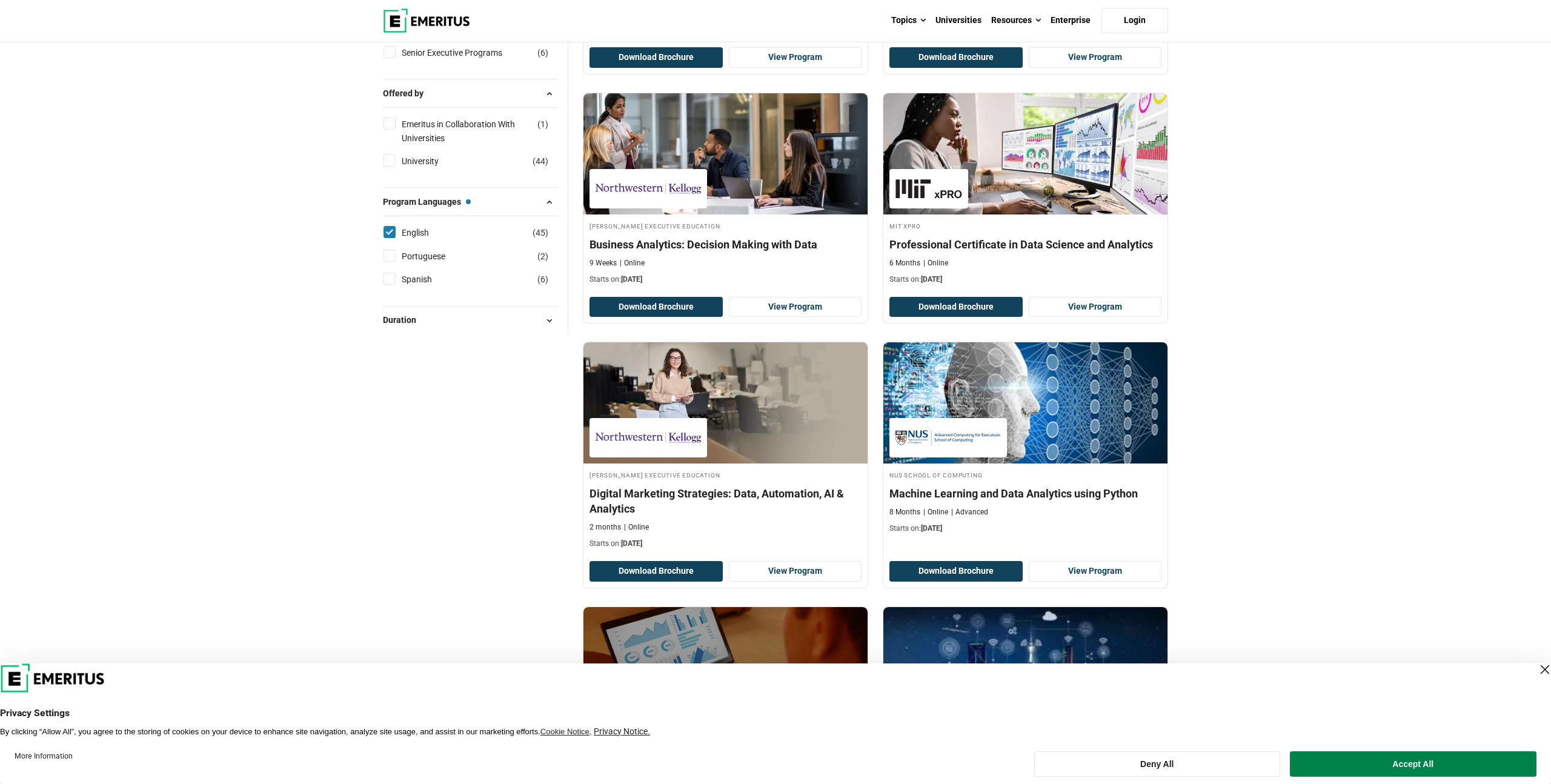
click at [411, 328] on button "Duration" at bounding box center [470, 320] width 176 height 18
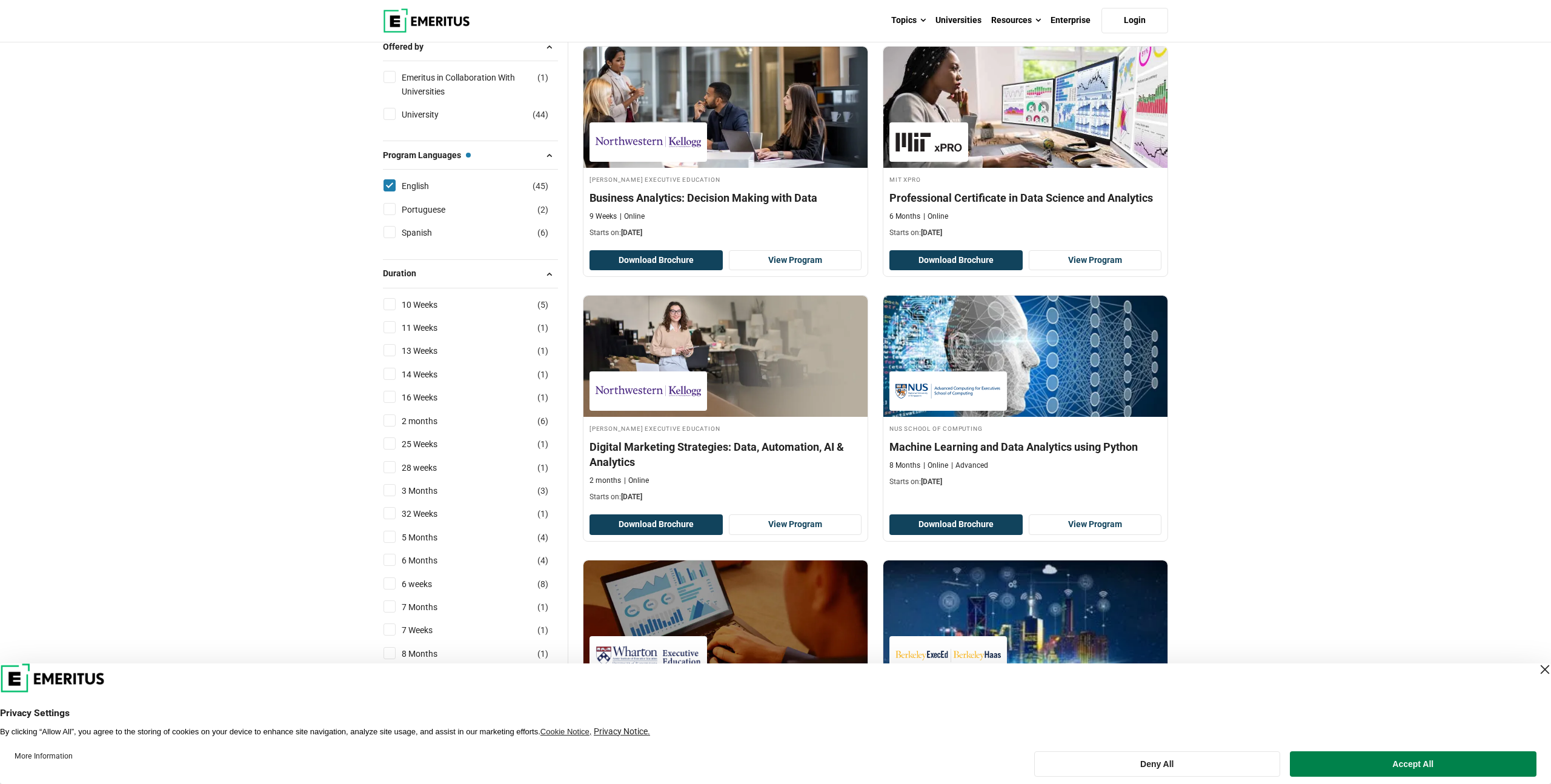
scroll to position [0, 0]
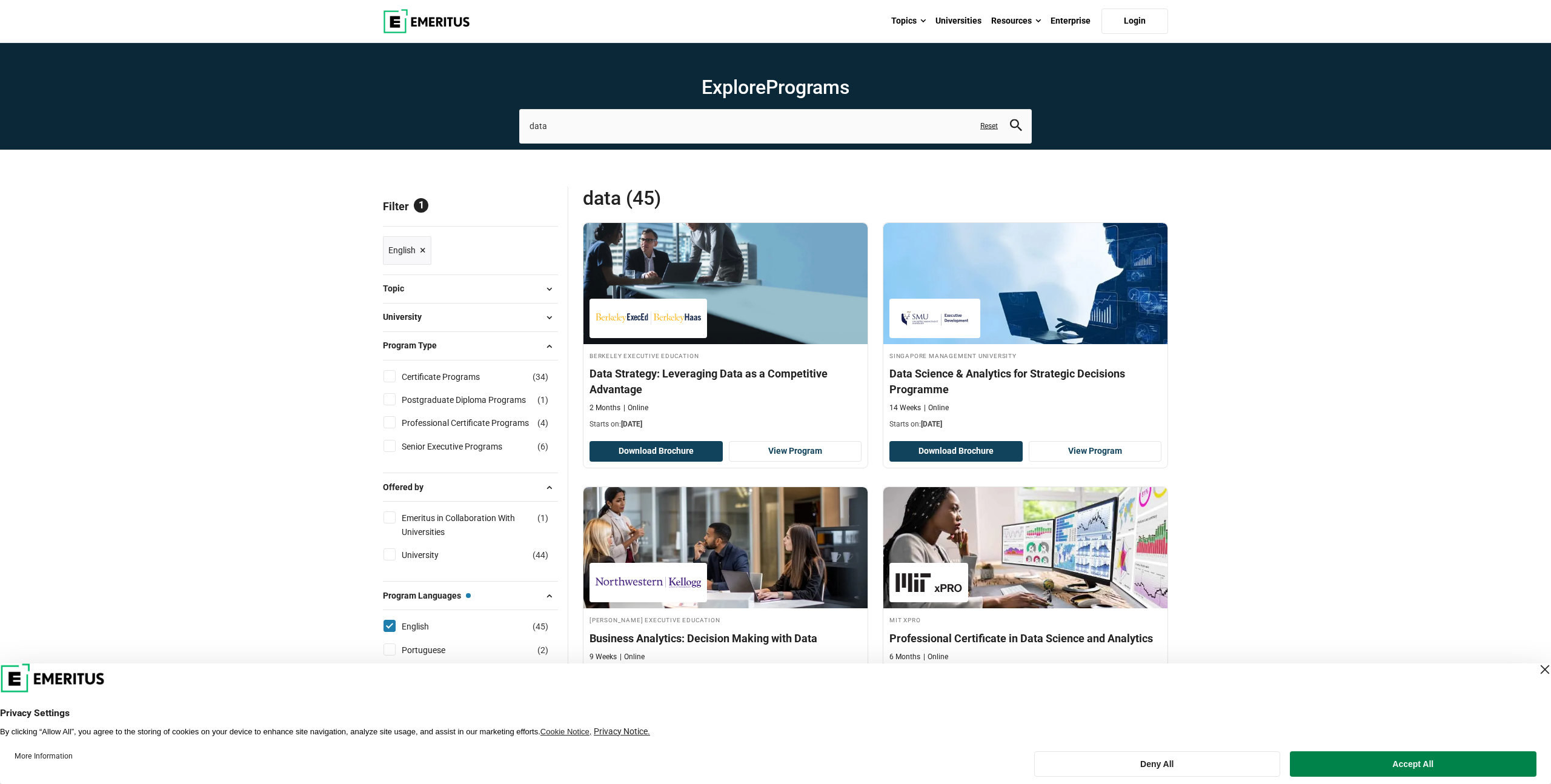
click at [473, 320] on button "University" at bounding box center [470, 317] width 176 height 18
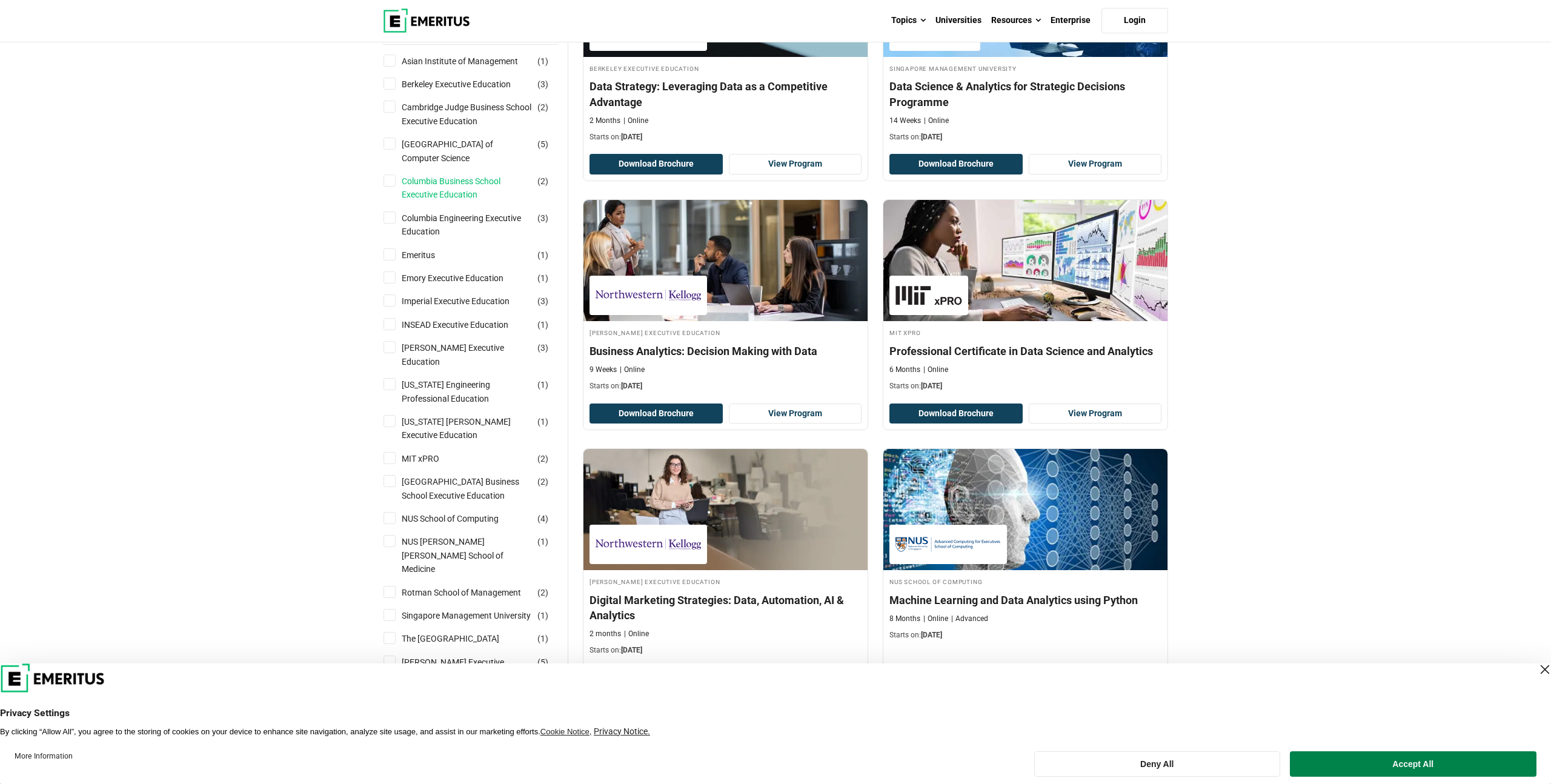
scroll to position [288, 0]
click at [431, 515] on link "NUS School of Computing" at bounding box center [462, 518] width 121 height 13
checkbox input "true"
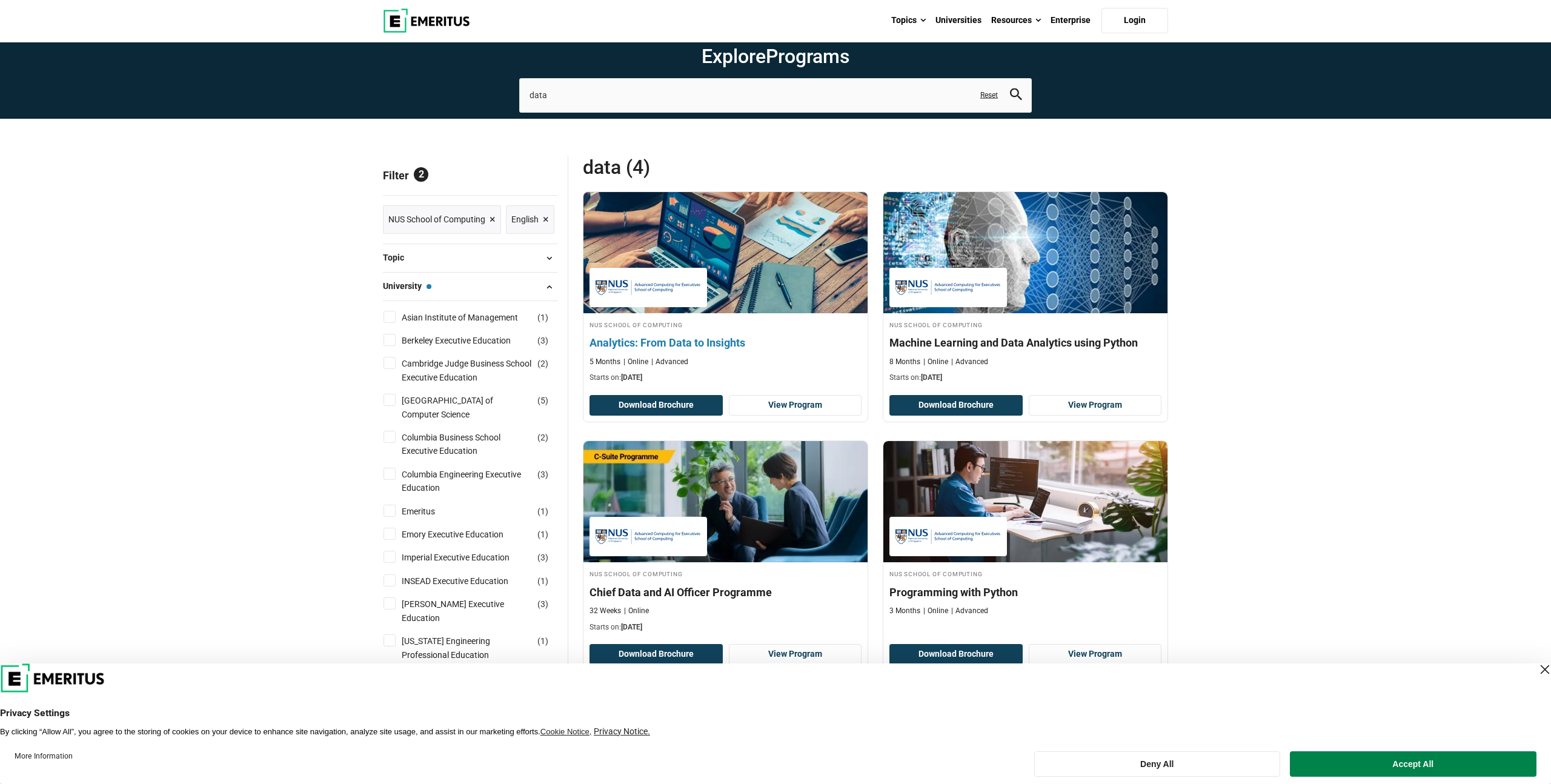
scroll to position [31, 0]
click at [680, 338] on h4 "Analytics: From Data to Insights" at bounding box center [725, 342] width 272 height 15
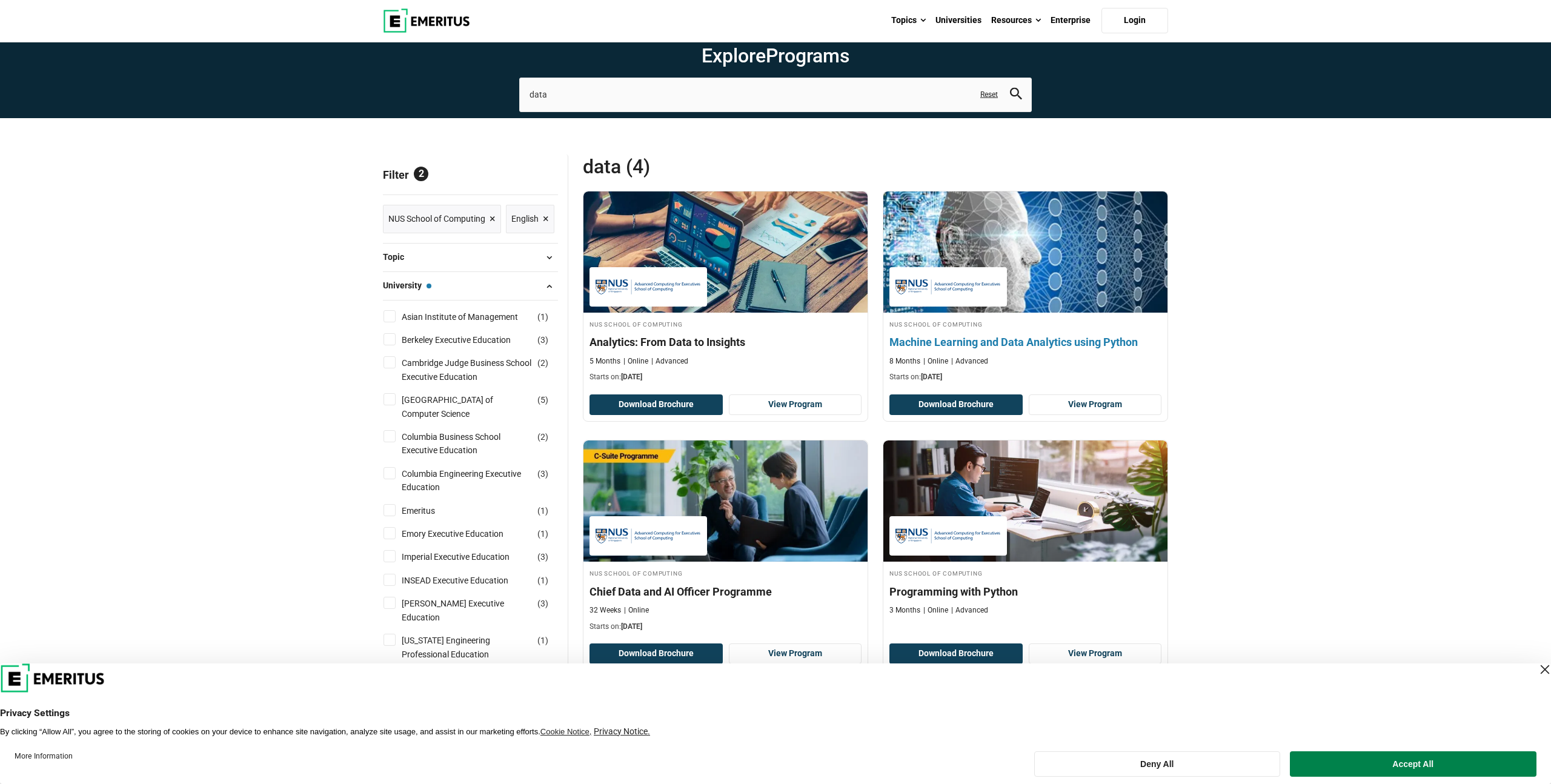
drag, startPoint x: 957, startPoint y: 340, endPoint x: 957, endPoint y: 366, distance: 26.0
click at [957, 340] on h4 "Machine Learning and Data Analytics using Python" at bounding box center [1025, 342] width 272 height 15
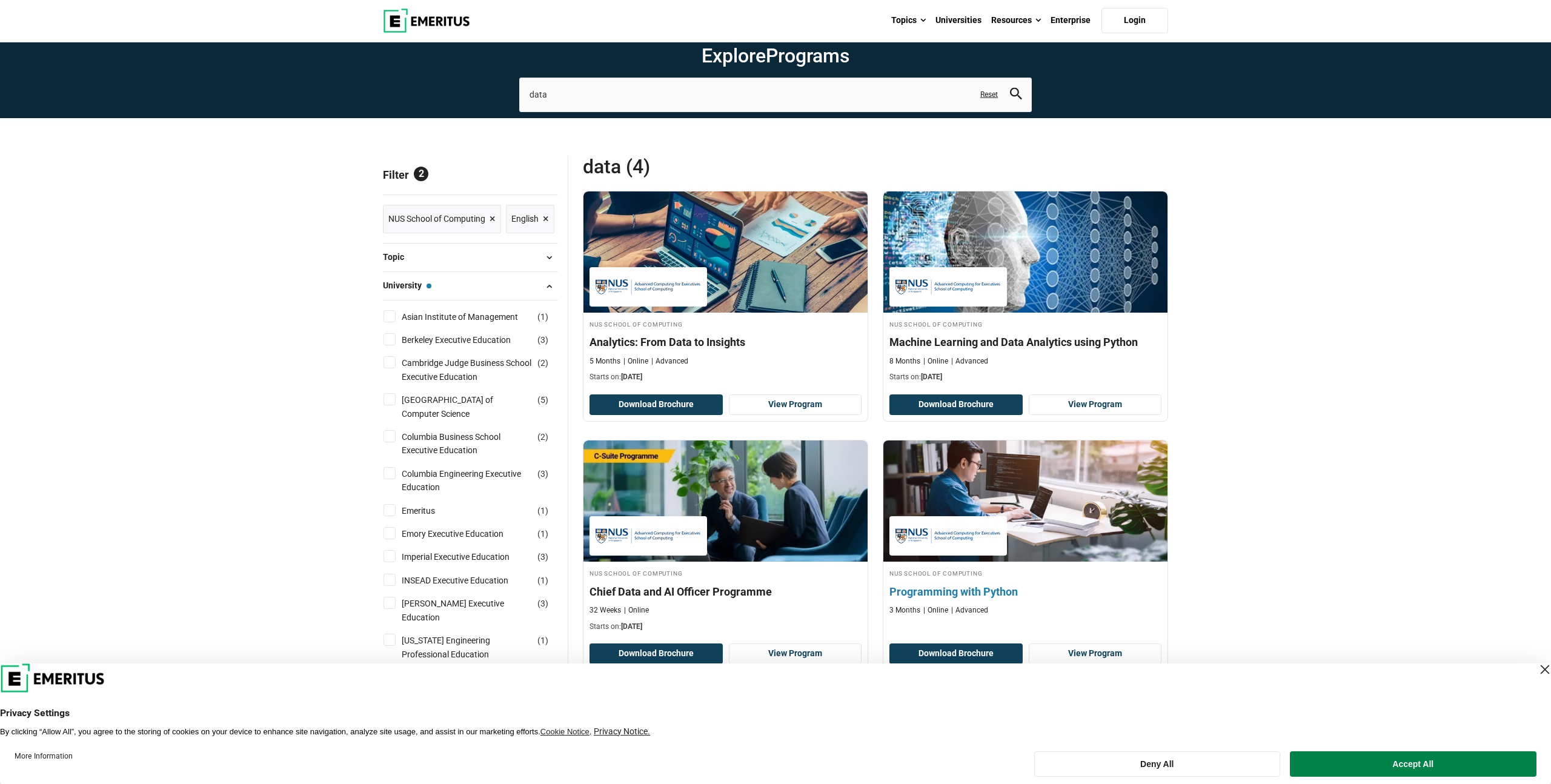
click at [956, 583] on div "NUS School of Computing Programming with Python 3 Months Online Advanced" at bounding box center [1025, 591] width 284 height 48
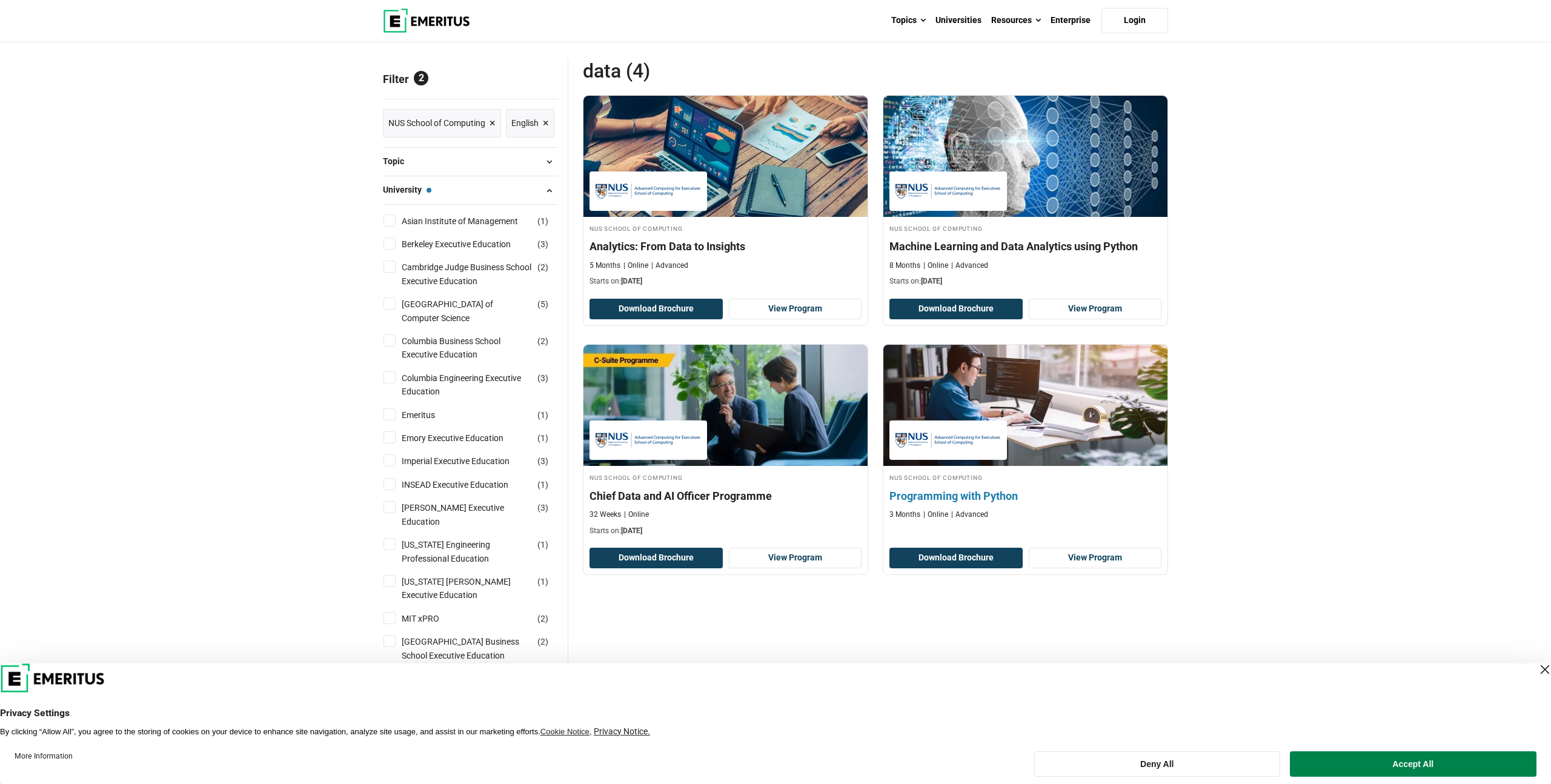
scroll to position [157, 0]
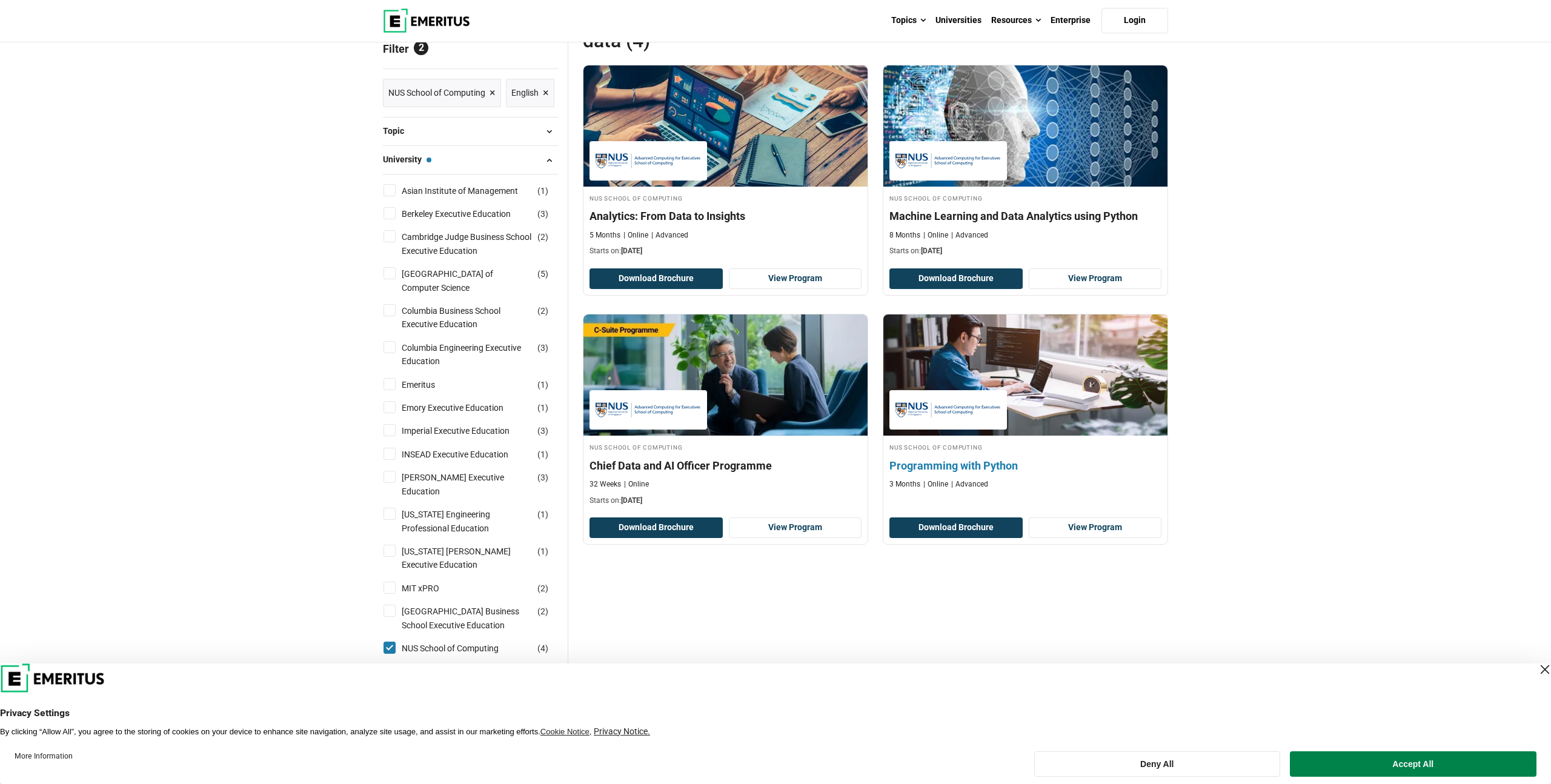
click at [961, 462] on h4 "Programming with Python" at bounding box center [1025, 465] width 272 height 15
